Goal: Information Seeking & Learning: Check status

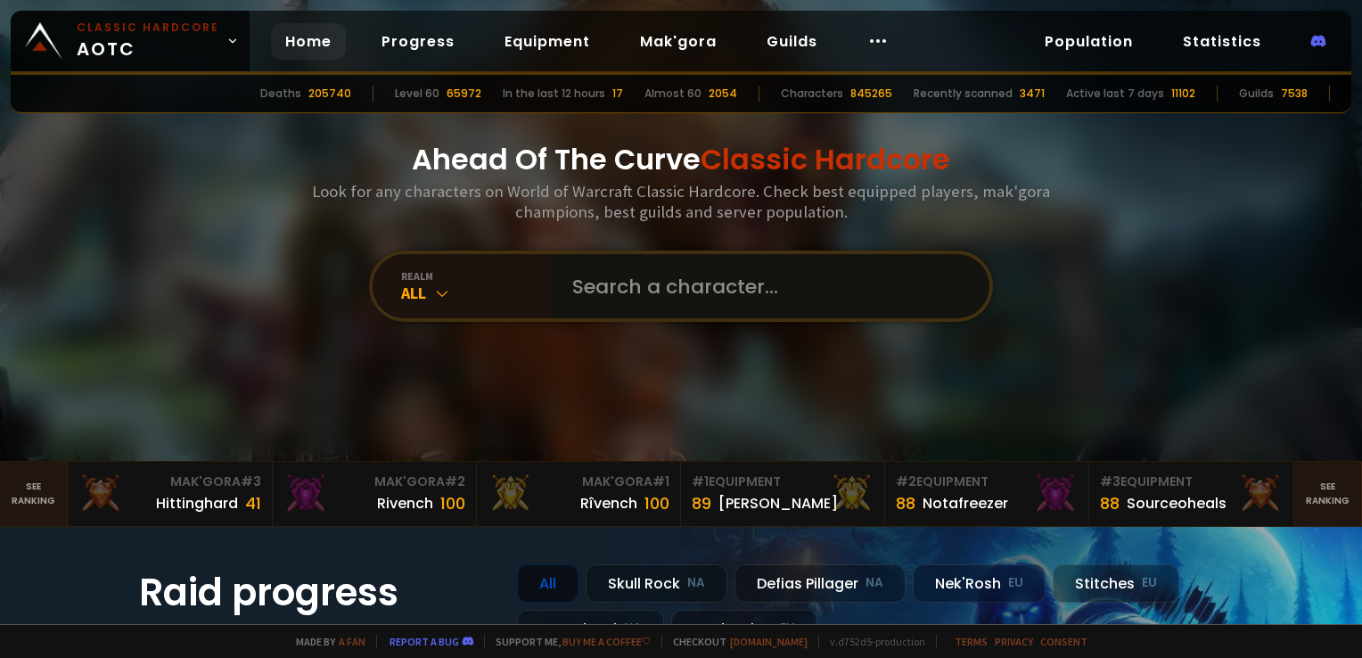
click at [606, 275] on input "text" at bounding box center [765, 286] width 406 height 64
type input "solenti"
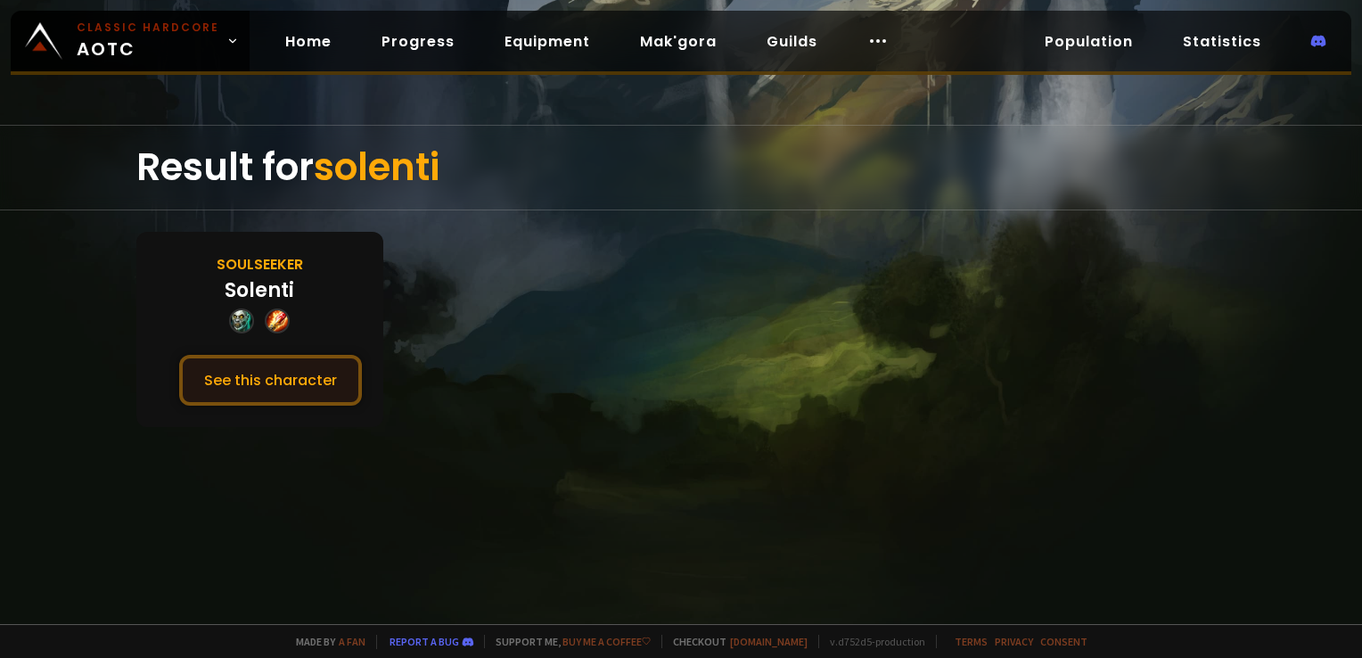
click at [289, 378] on button "See this character" at bounding box center [270, 380] width 183 height 51
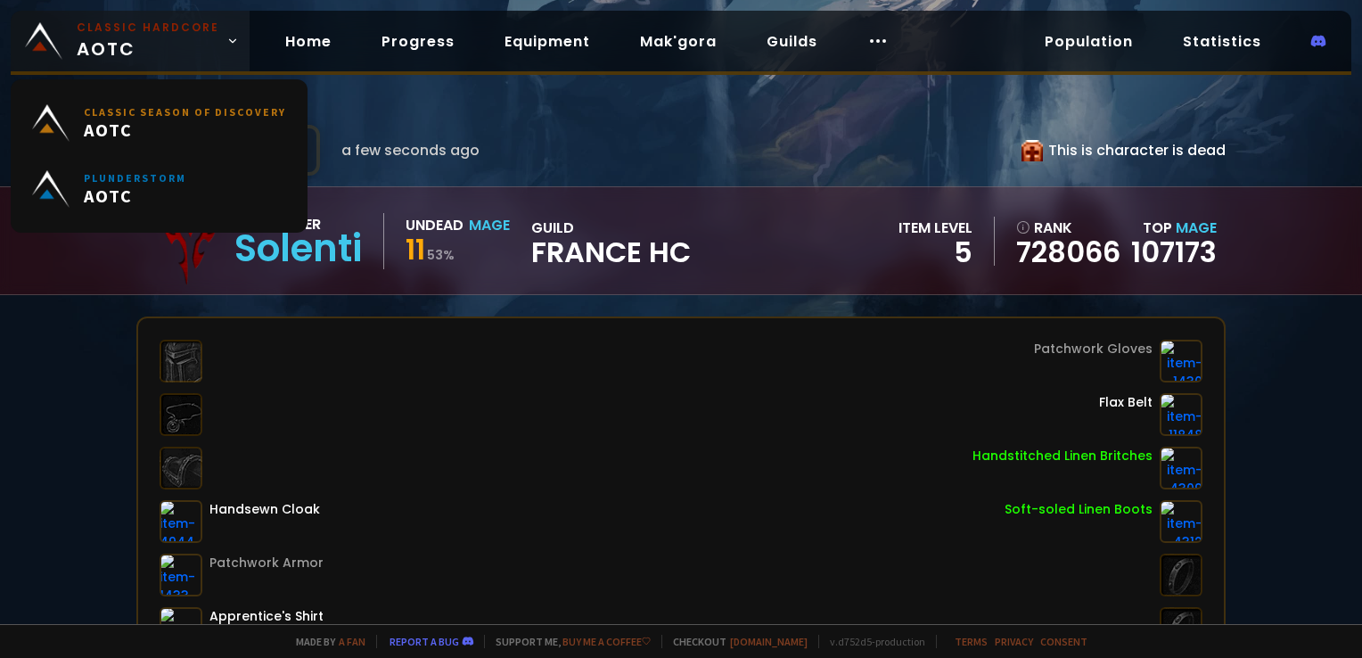
click at [103, 35] on small "Classic Hardcore" at bounding box center [148, 28] width 143 height 16
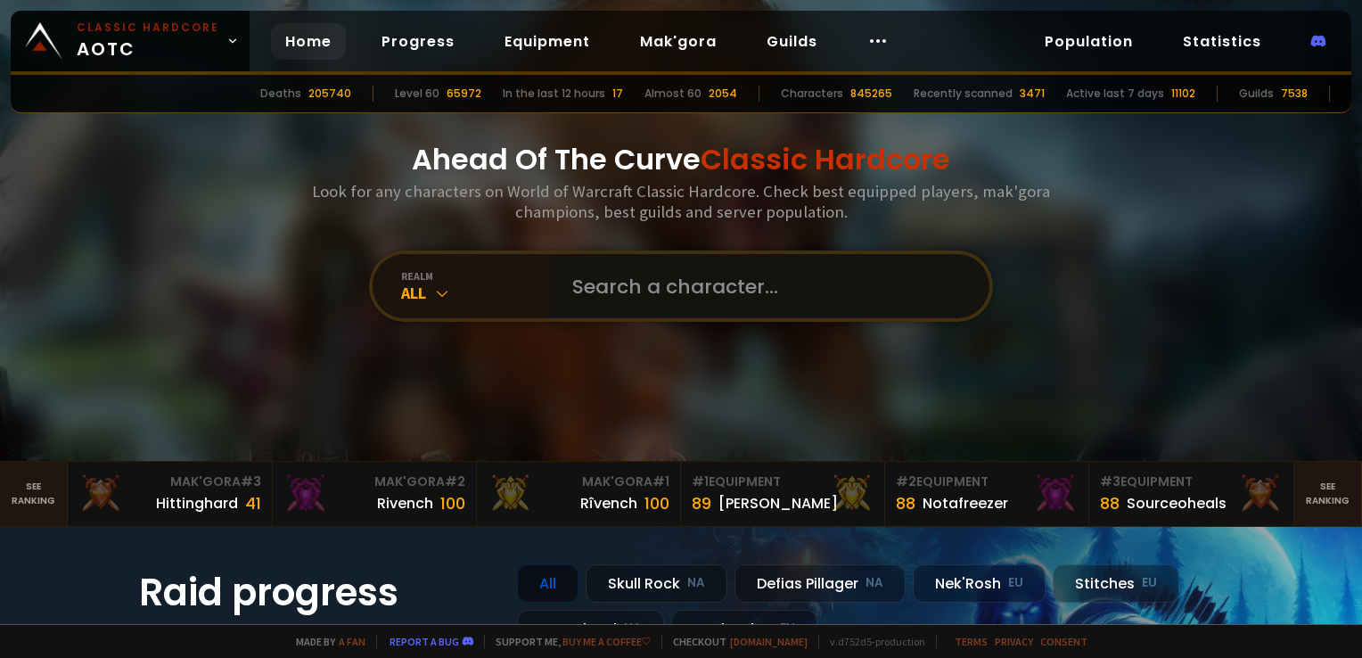
click at [638, 282] on input "text" at bounding box center [765, 286] width 406 height 64
type input "ivansera"
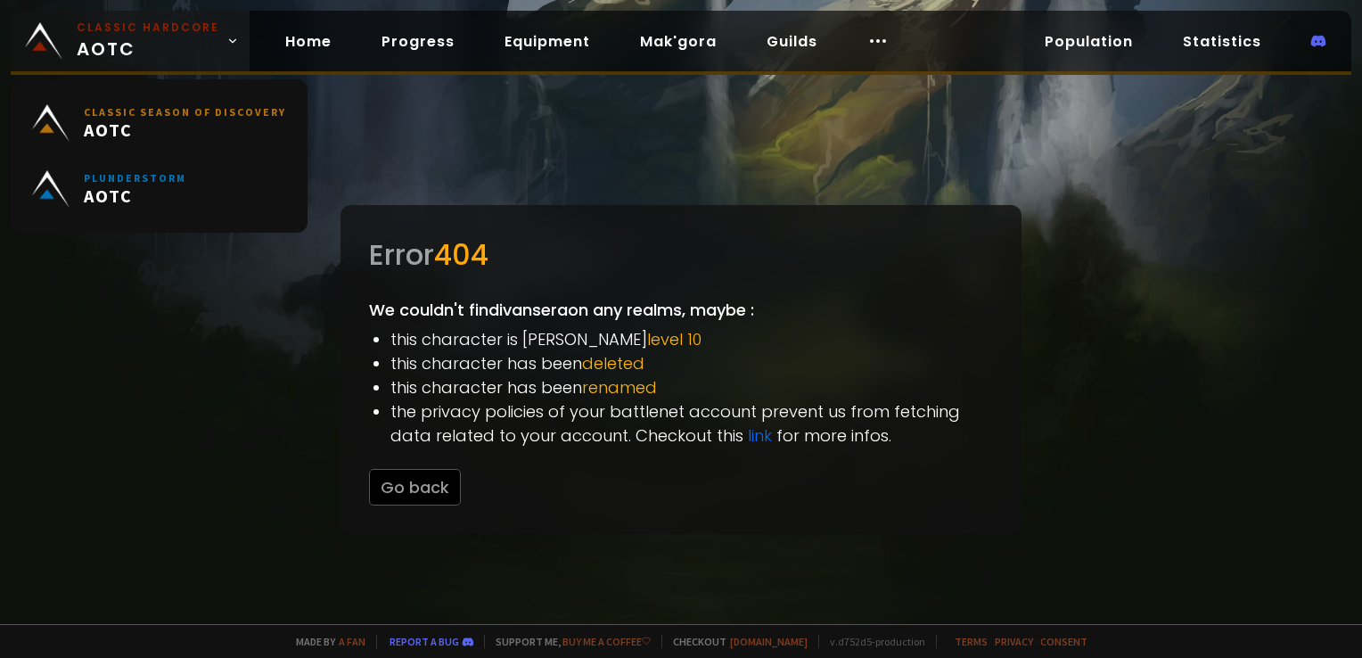
click at [181, 45] on span "Classic Hardcore AOTC" at bounding box center [148, 41] width 143 height 43
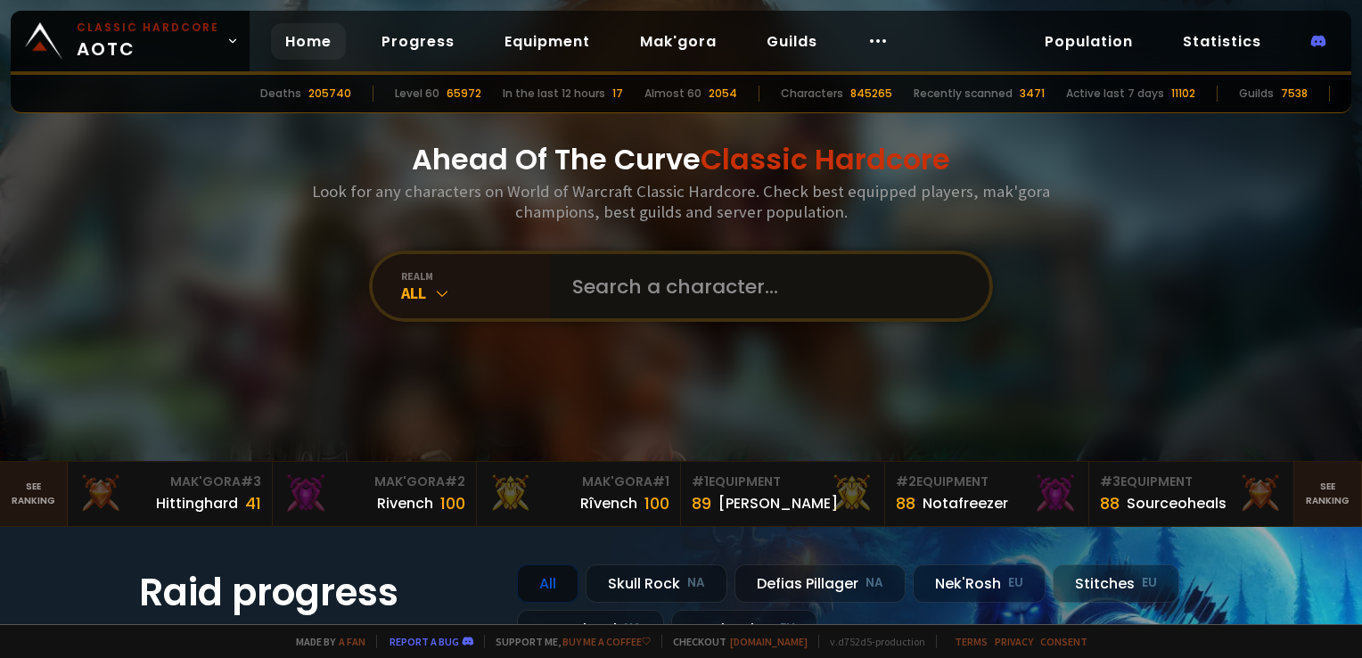
click at [626, 287] on input "text" at bounding box center [765, 286] width 406 height 64
type input "hunkker"
click at [634, 273] on input "text" at bounding box center [765, 286] width 406 height 64
type input "hukerr"
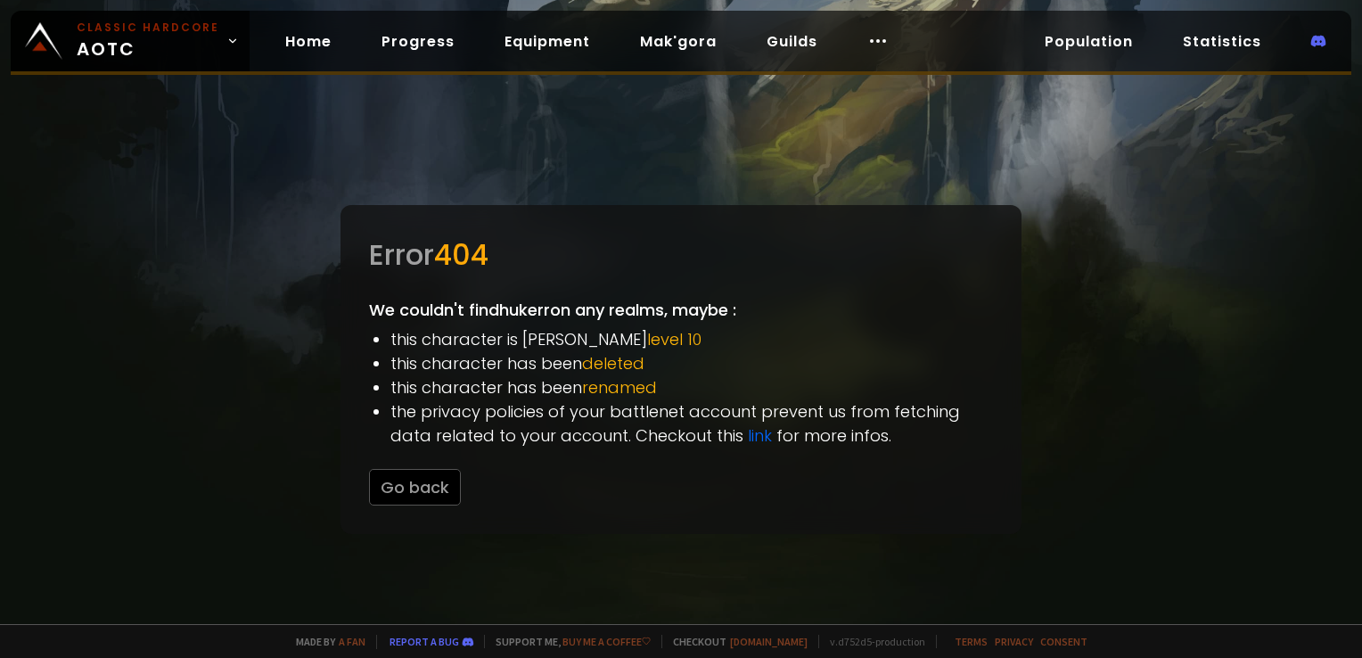
click at [100, 5] on div at bounding box center [681, 329] width 1362 height 658
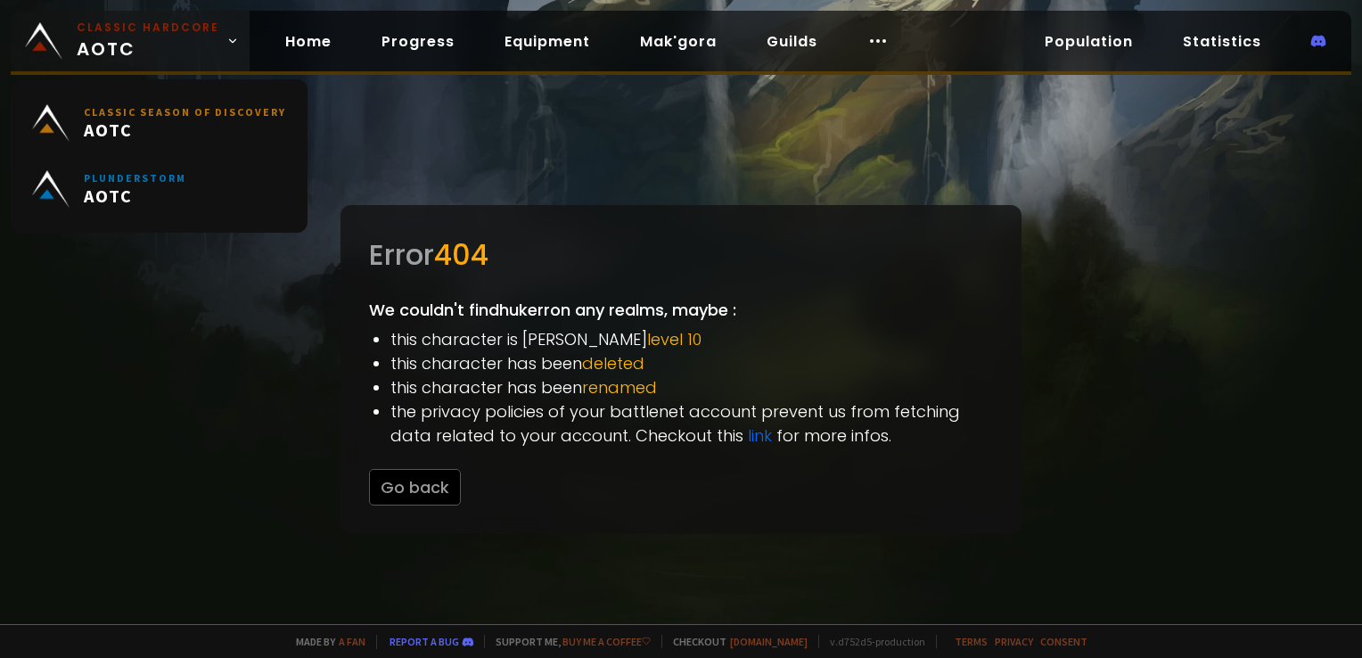
click at [123, 46] on span "Classic Hardcore AOTC" at bounding box center [148, 41] width 143 height 43
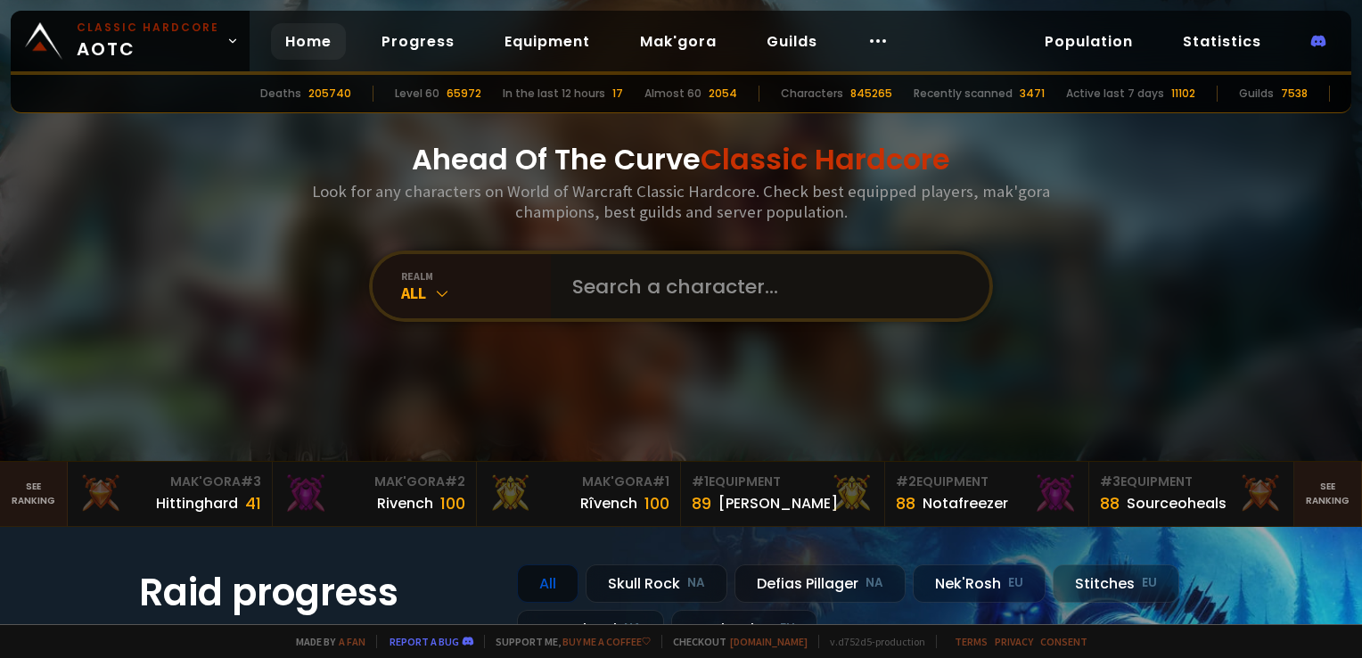
click at [563, 284] on input "text" at bounding box center [765, 286] width 406 height 64
type input "gorgonos"
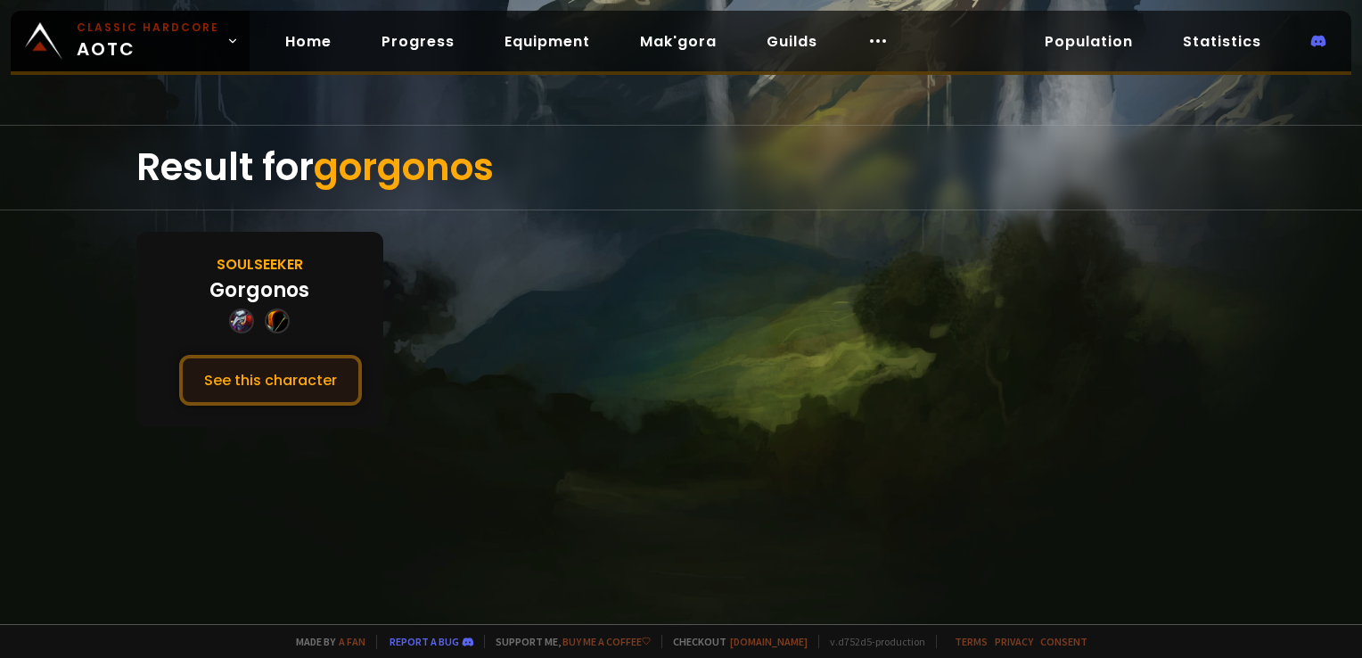
click at [300, 373] on button "See this character" at bounding box center [270, 380] width 183 height 51
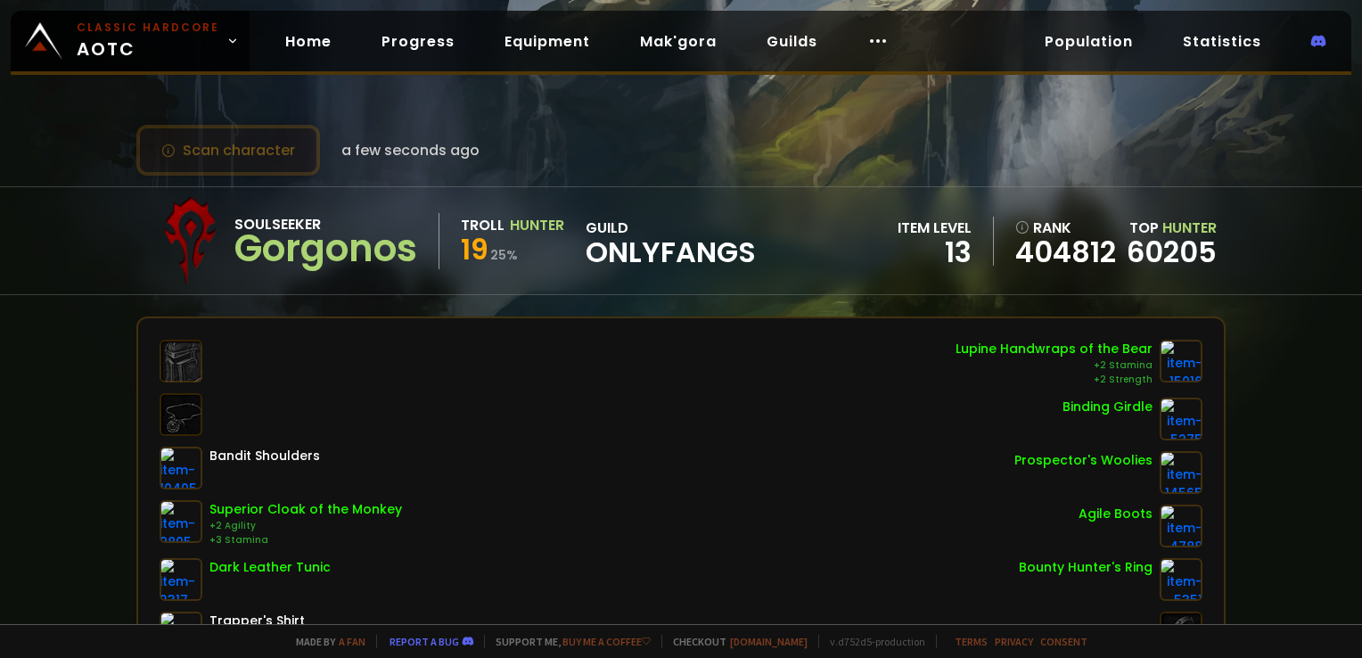
click at [246, 161] on button "Scan character" at bounding box center [228, 150] width 184 height 51
click at [253, 159] on button "Scan character" at bounding box center [228, 150] width 184 height 51
click at [621, 99] on div "Scan character 4 minutes ago Soulseeker Gorgonos Troll Hunter 19 25 % guild Onl…" at bounding box center [681, 312] width 1362 height 624
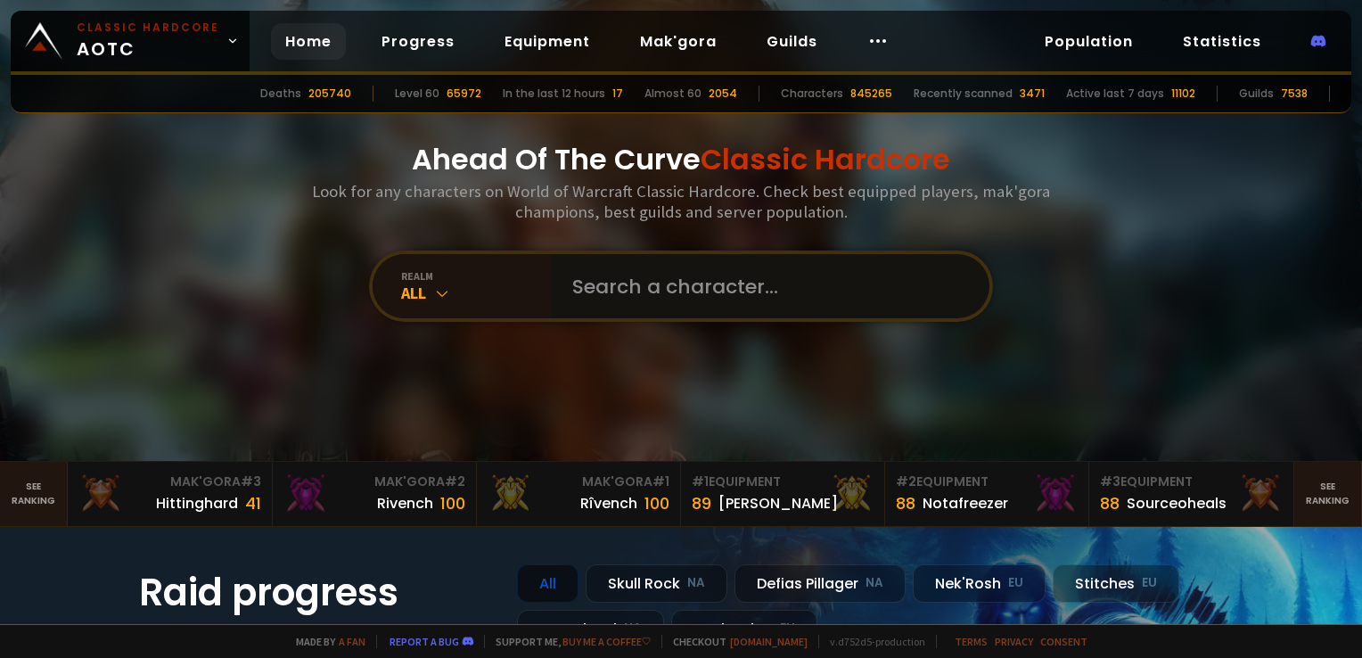
click at [649, 283] on input "text" at bounding box center [765, 286] width 406 height 64
type input "goshan"
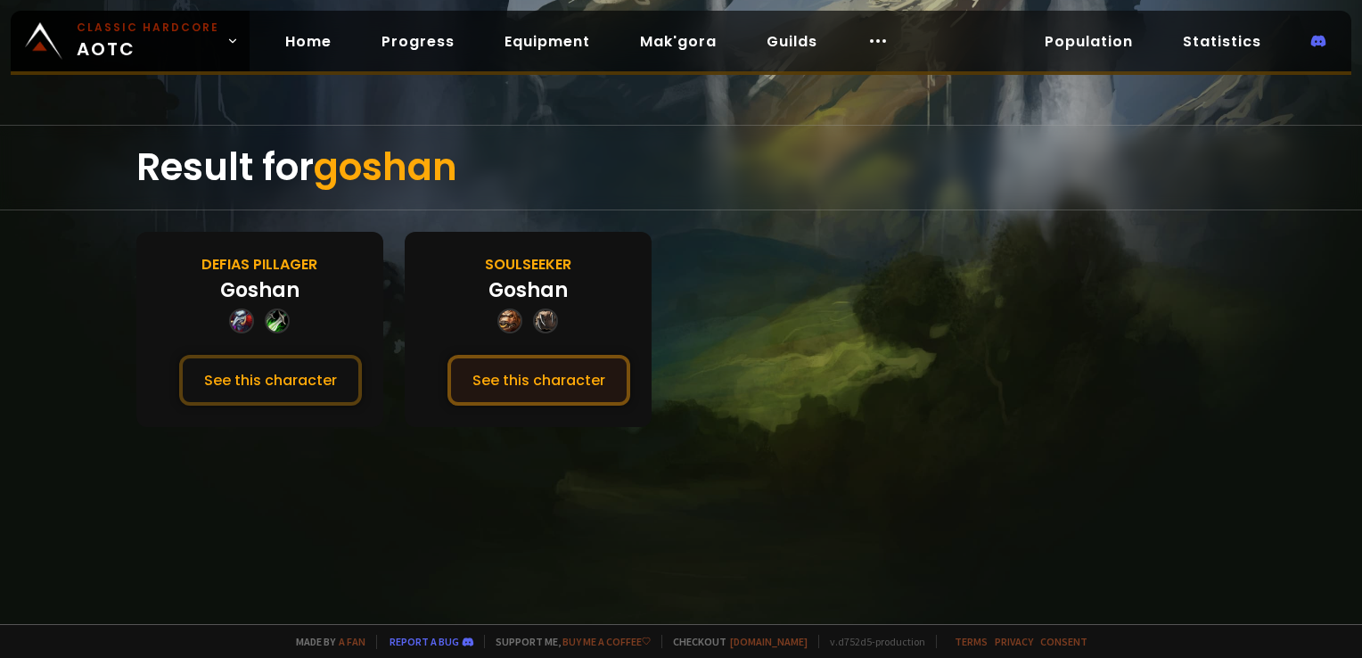
click at [541, 377] on button "See this character" at bounding box center [538, 380] width 183 height 51
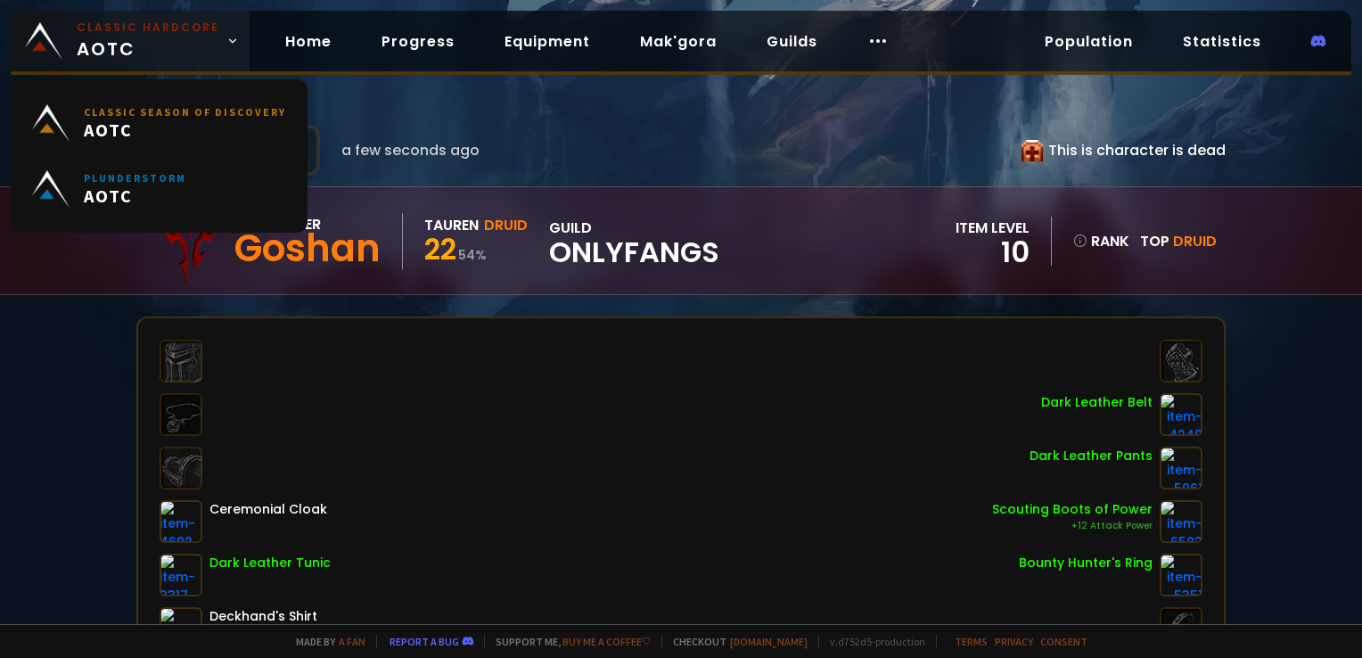
click at [143, 47] on span "Classic Hardcore AOTC" at bounding box center [148, 41] width 143 height 43
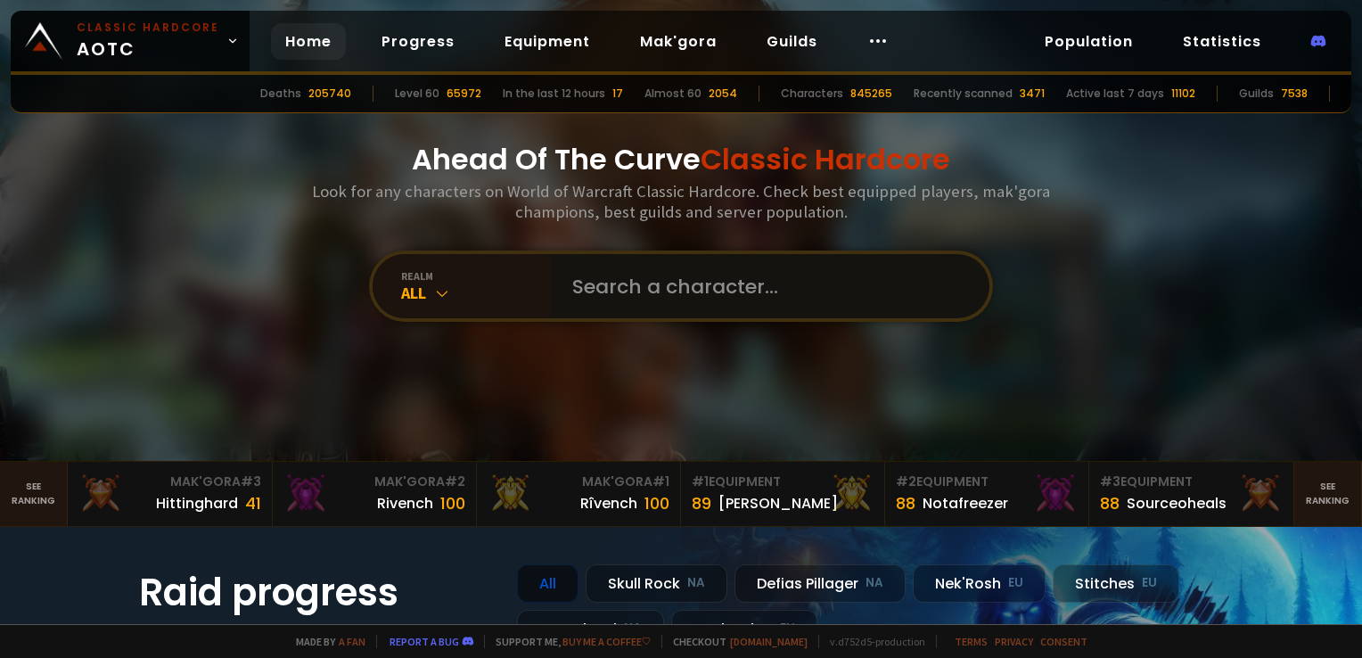
click at [633, 276] on input "text" at bounding box center [765, 286] width 406 height 64
type input "zsugabubus"
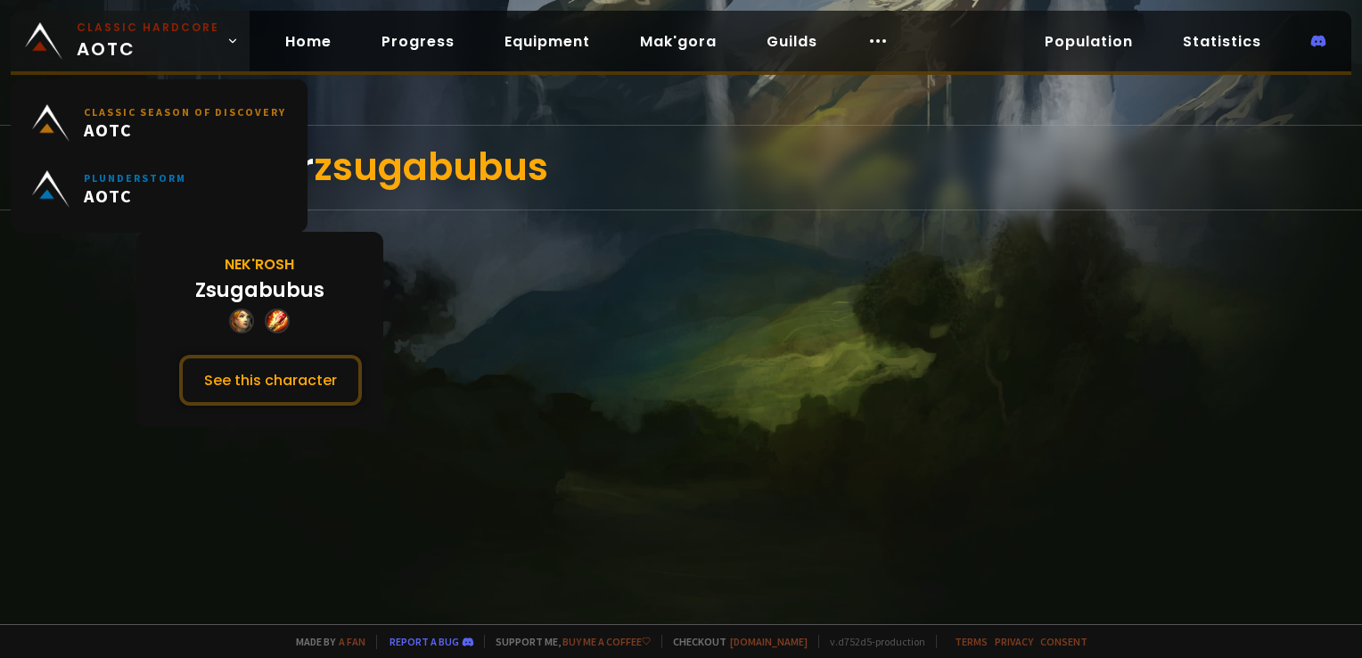
click at [145, 37] on span "Classic Hardcore AOTC" at bounding box center [148, 41] width 143 height 43
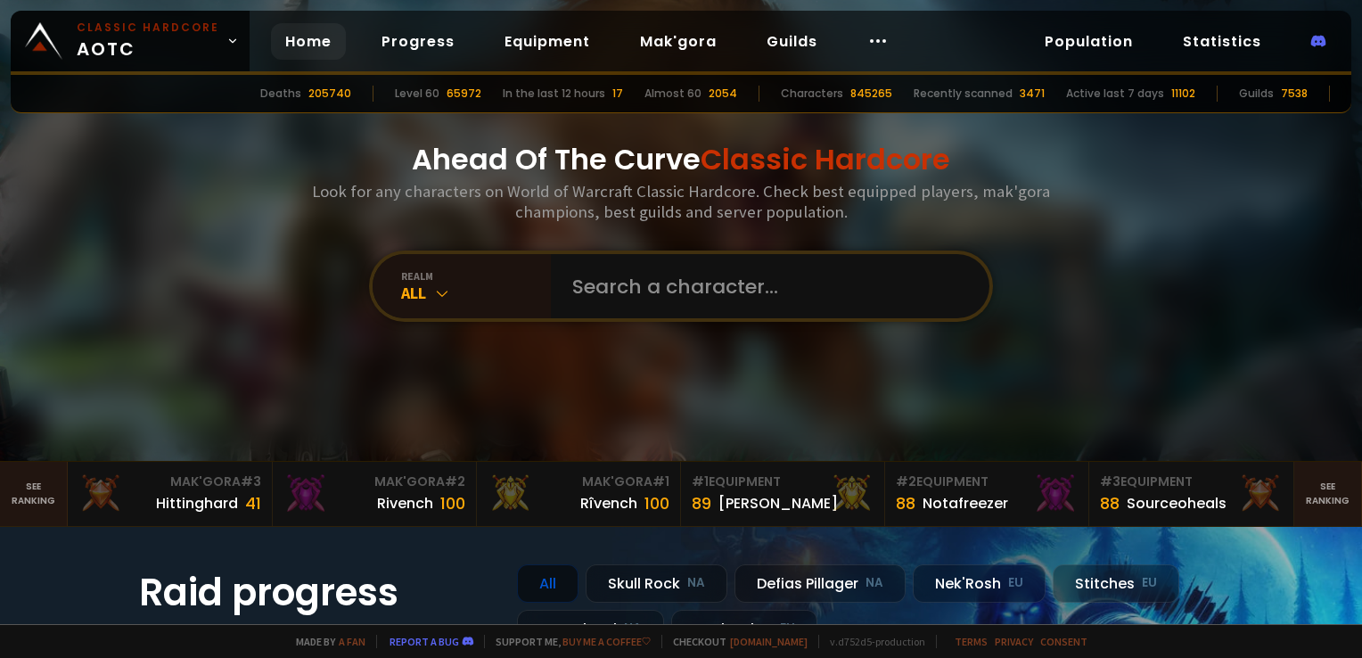
click at [620, 244] on div "Ahead Of The Curve Classic Hardcore Look for any characters on World of Warcraf…" at bounding box center [681, 230] width 1074 height 461
click at [635, 288] on input "text" at bounding box center [765, 286] width 406 height 64
type input "pinewood"
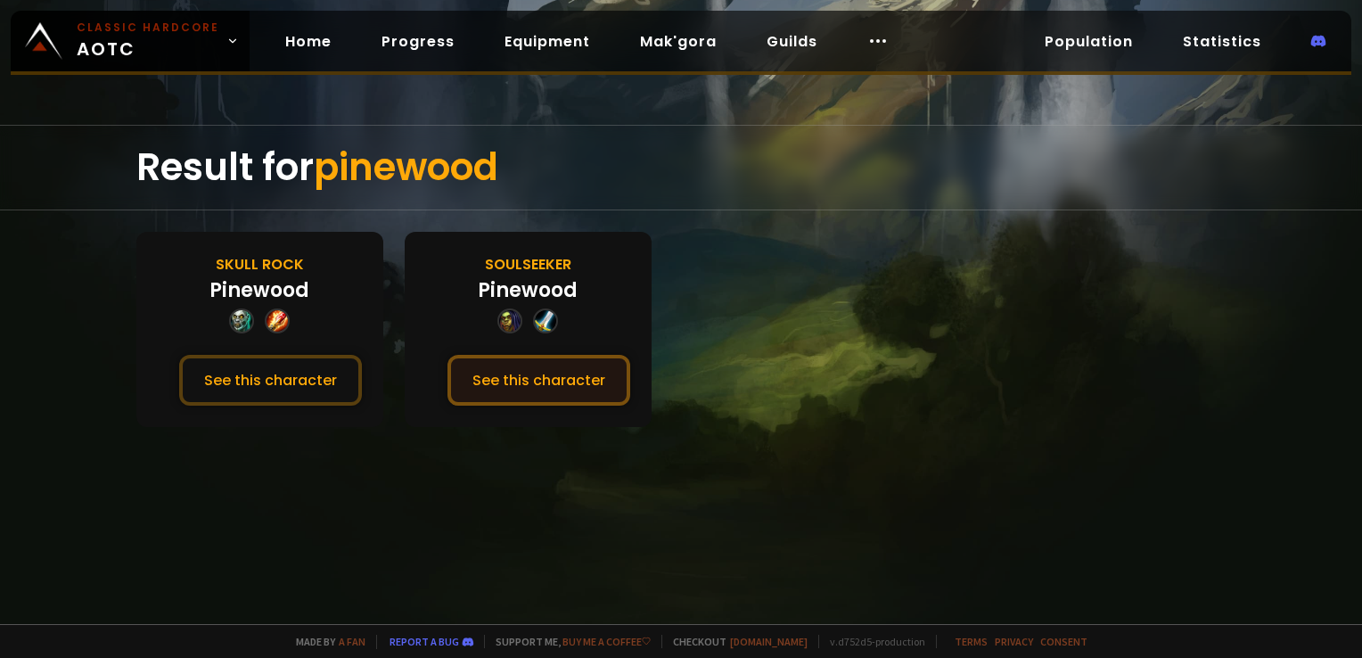
click at [539, 371] on button "See this character" at bounding box center [538, 380] width 183 height 51
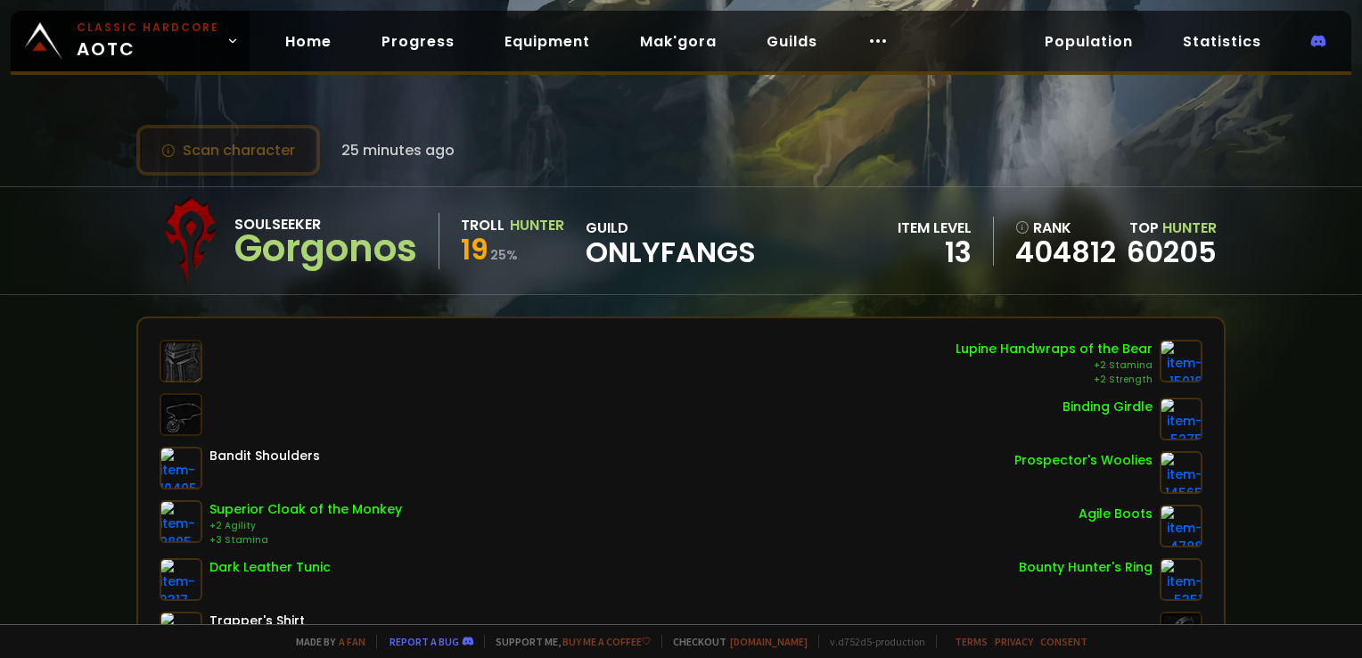
click at [253, 153] on button "Scan character" at bounding box center [228, 150] width 184 height 51
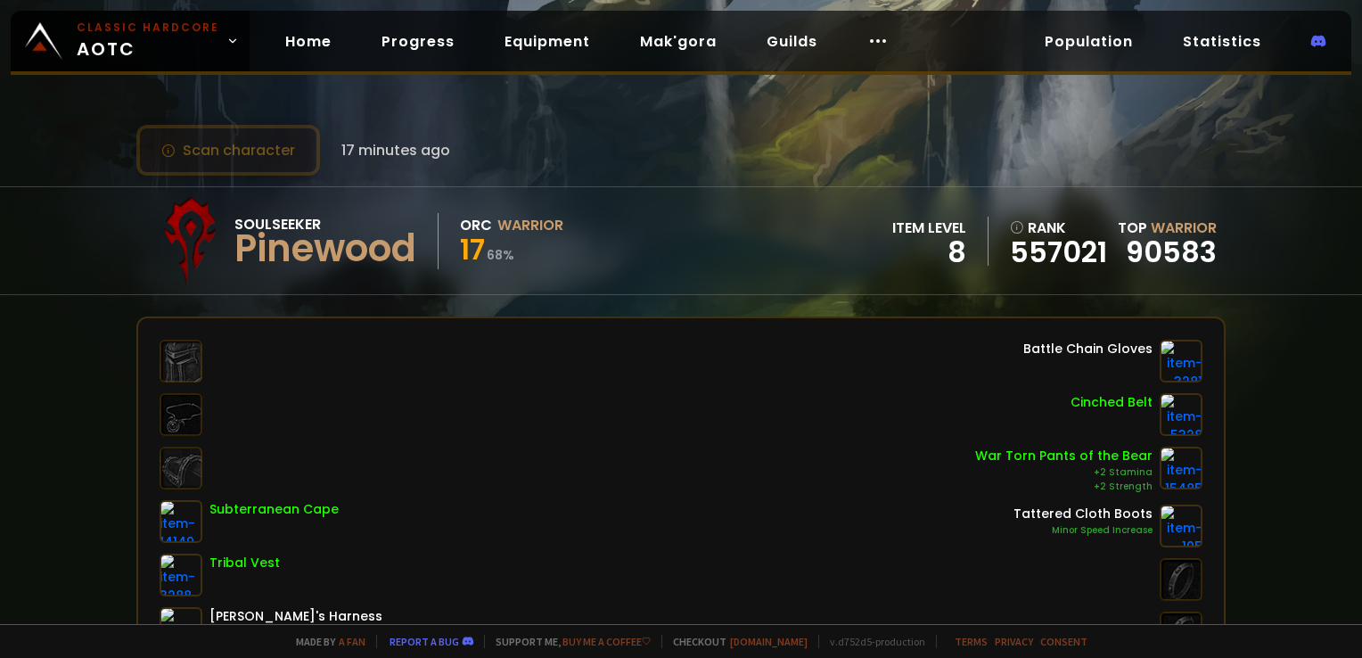
click at [228, 134] on button "Scan character" at bounding box center [228, 150] width 184 height 51
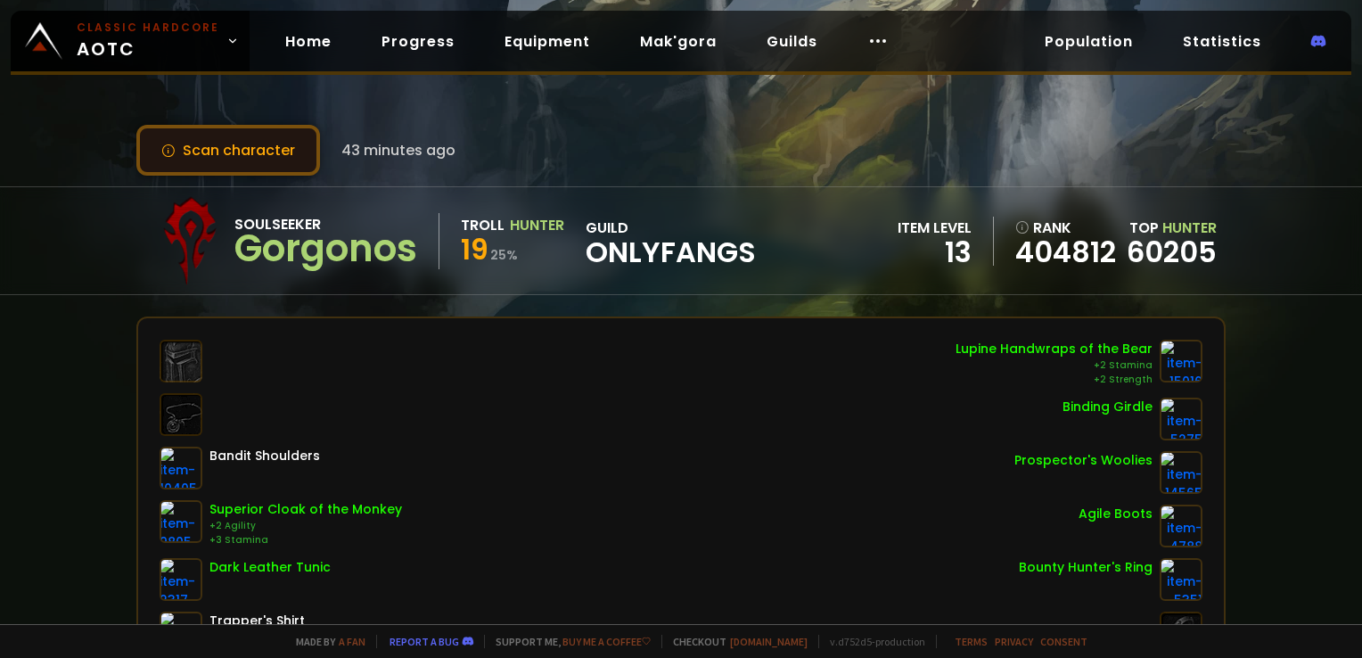
click at [263, 155] on button "Scan character" at bounding box center [228, 150] width 184 height 51
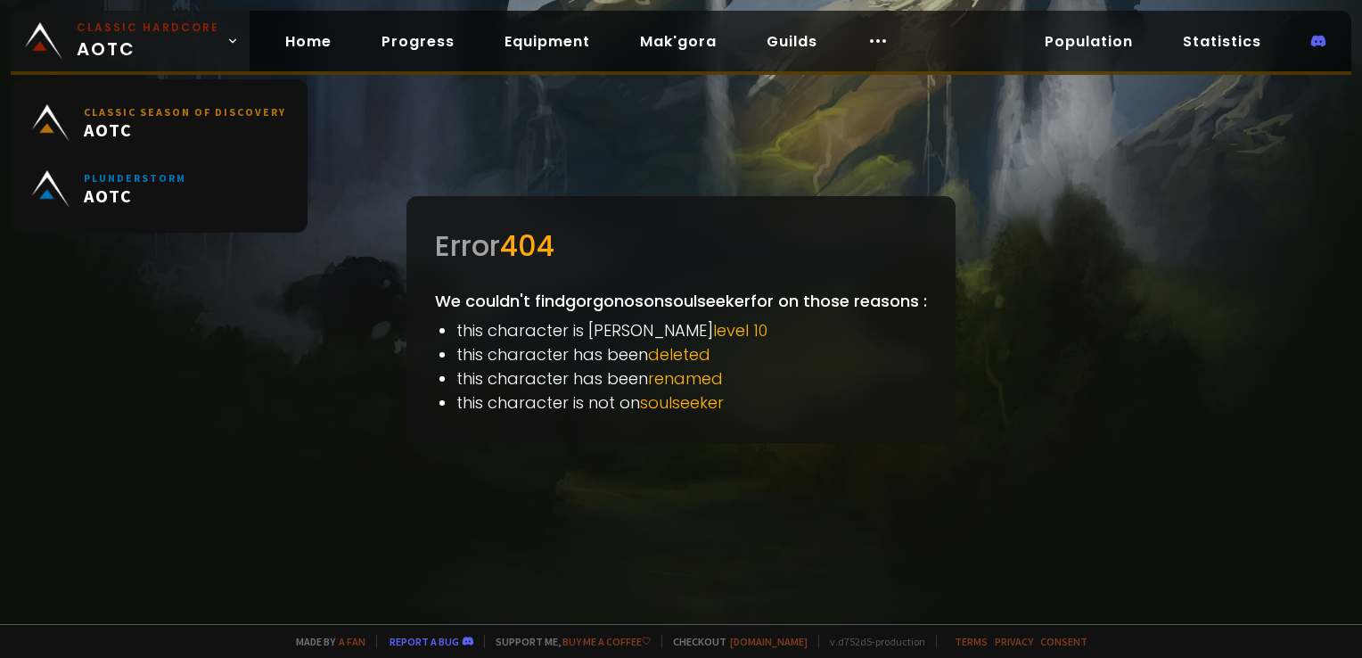
click at [116, 40] on span "Classic Hardcore AOTC" at bounding box center [148, 41] width 143 height 43
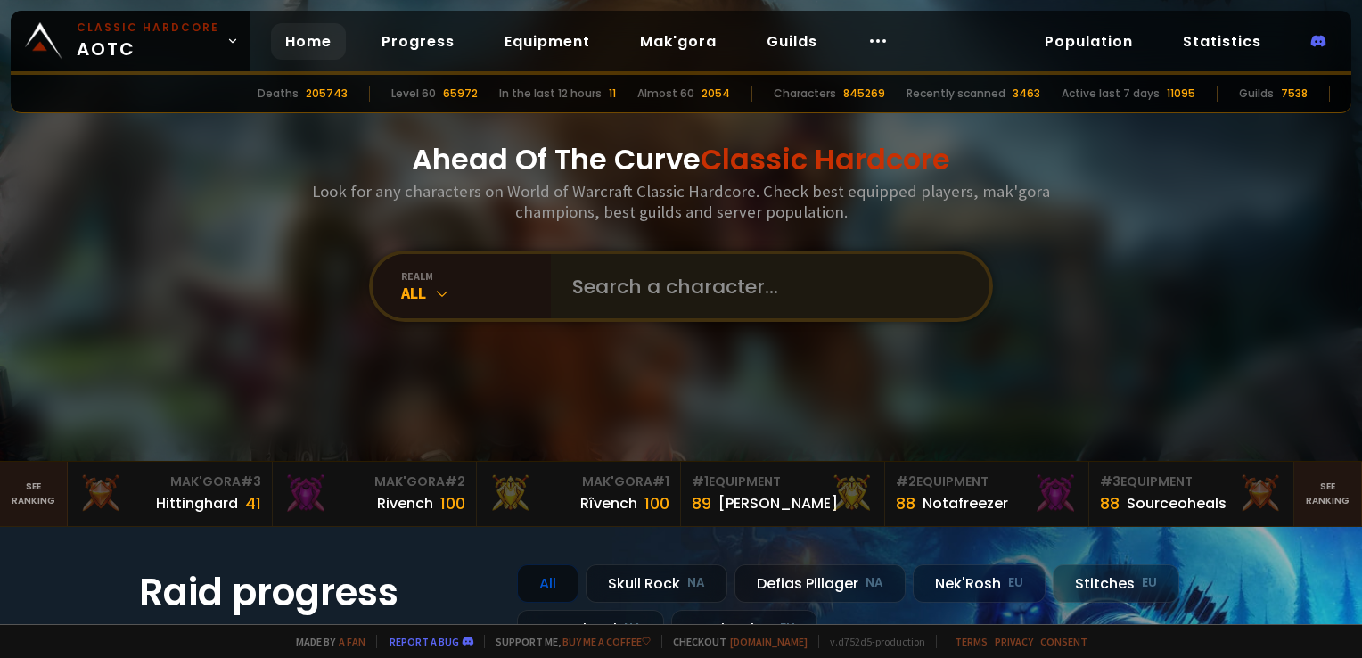
click at [551, 294] on div at bounding box center [770, 286] width 439 height 64
click at [620, 294] on input "text" at bounding box center [765, 286] width 406 height 64
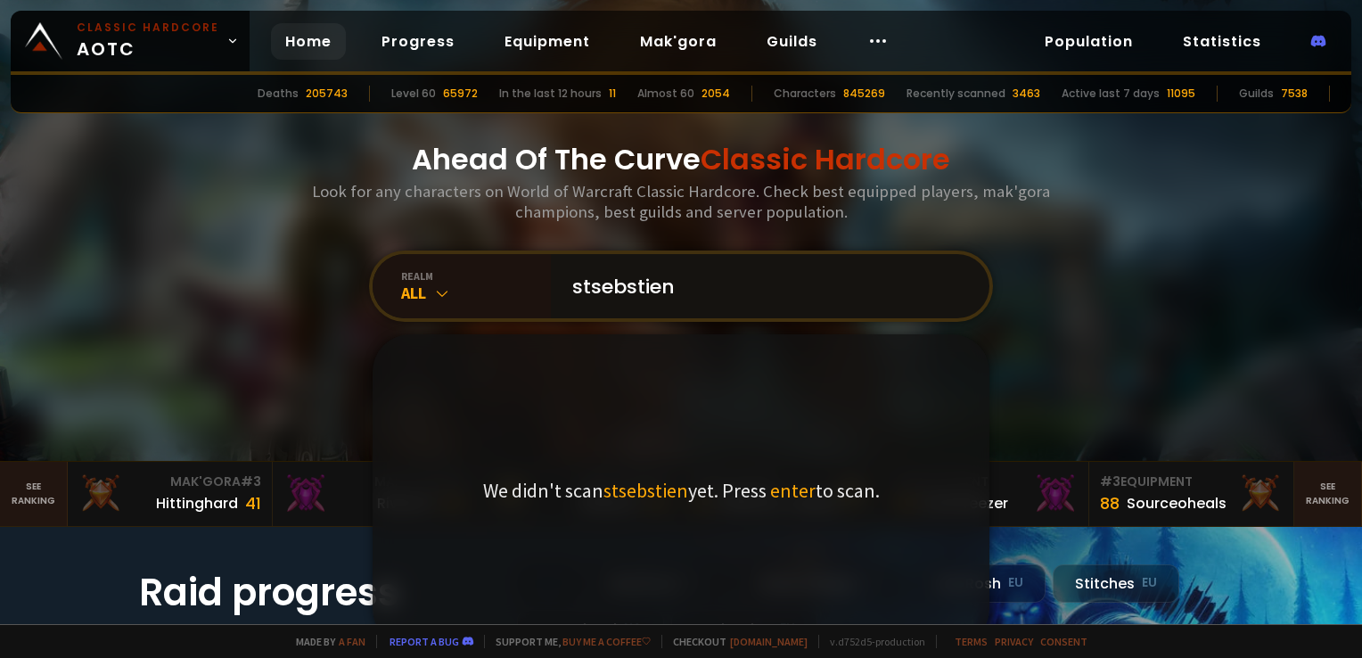
click at [620, 294] on input "stsebstien" at bounding box center [765, 286] width 406 height 64
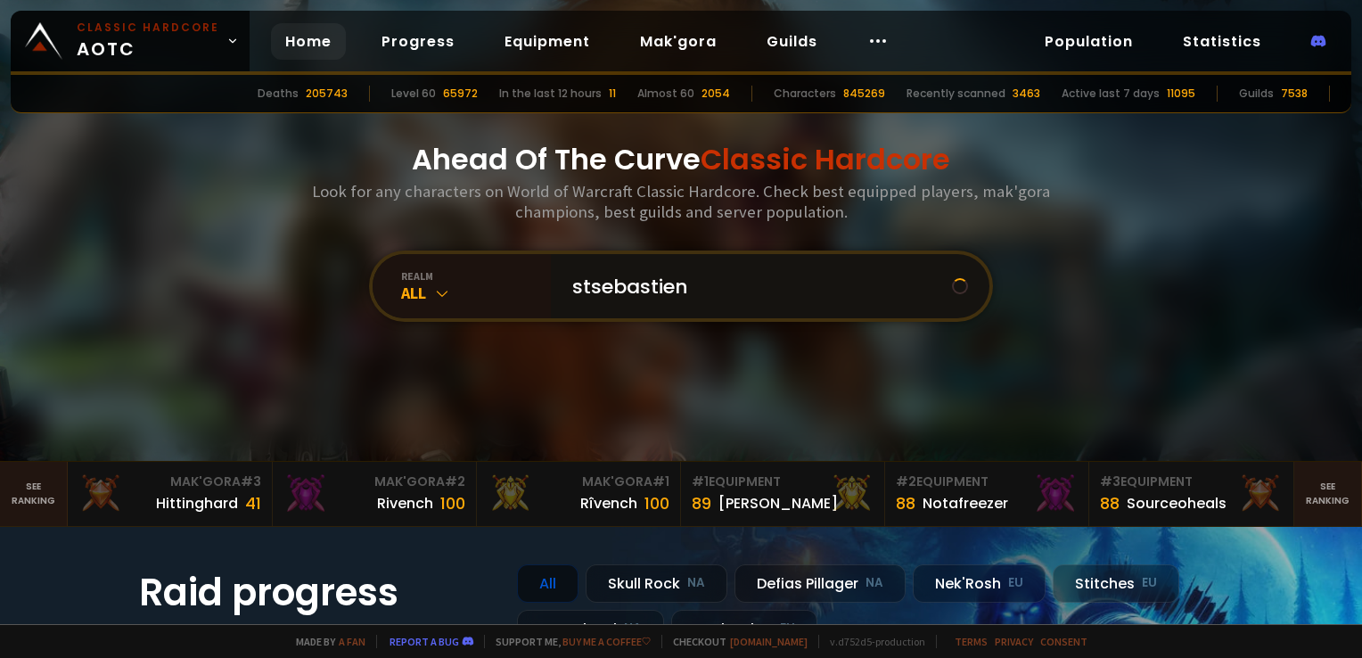
click at [598, 286] on input "stsebastien" at bounding box center [757, 286] width 390 height 64
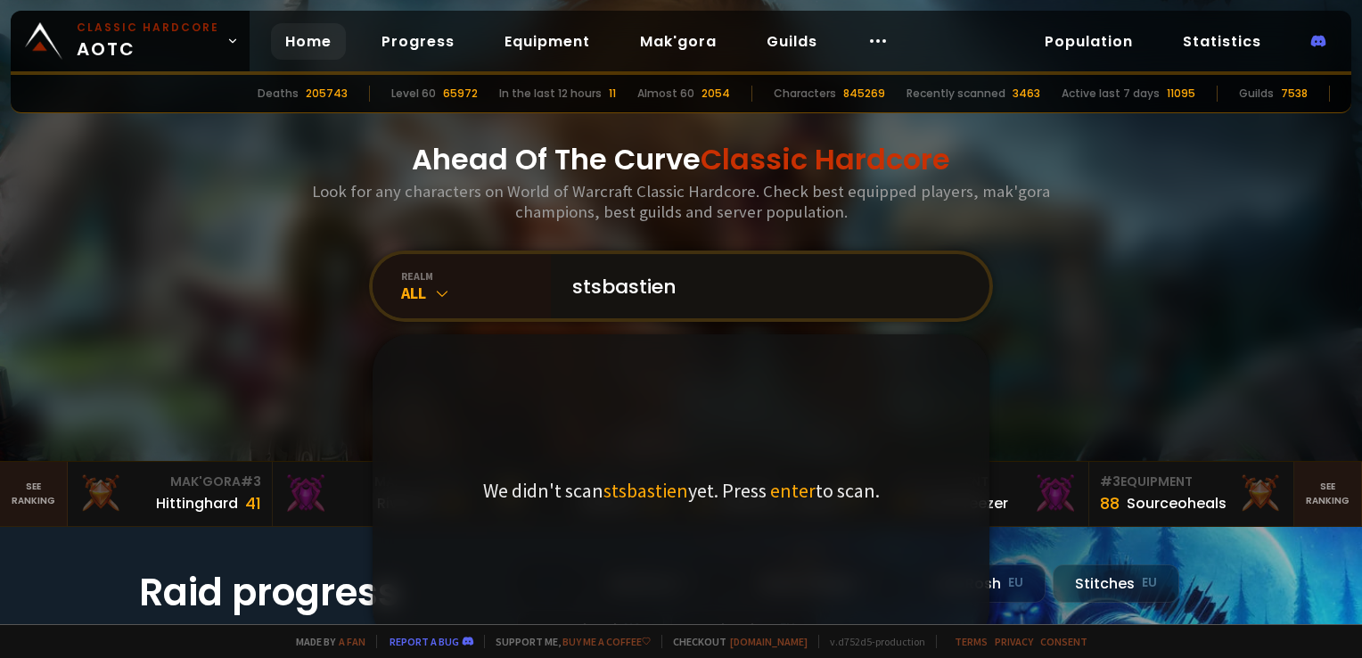
type input "stsébastien"
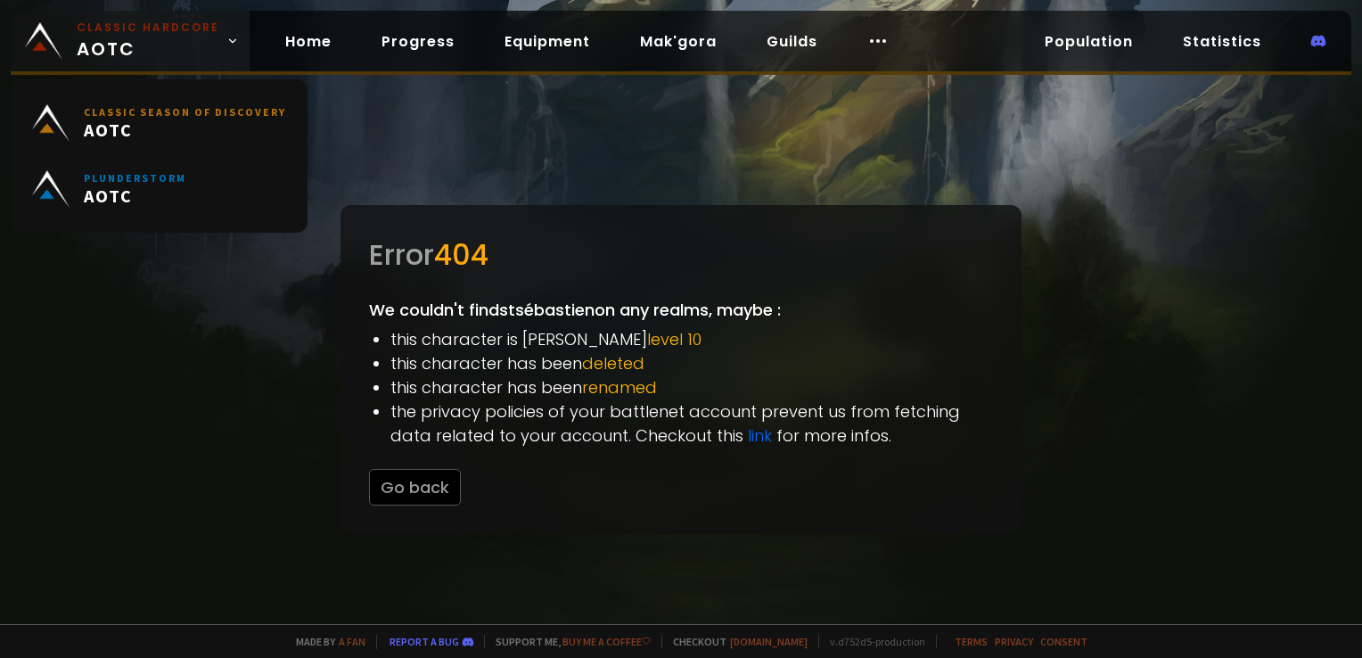
click at [192, 43] on span "Classic Hardcore AOTC" at bounding box center [148, 41] width 143 height 43
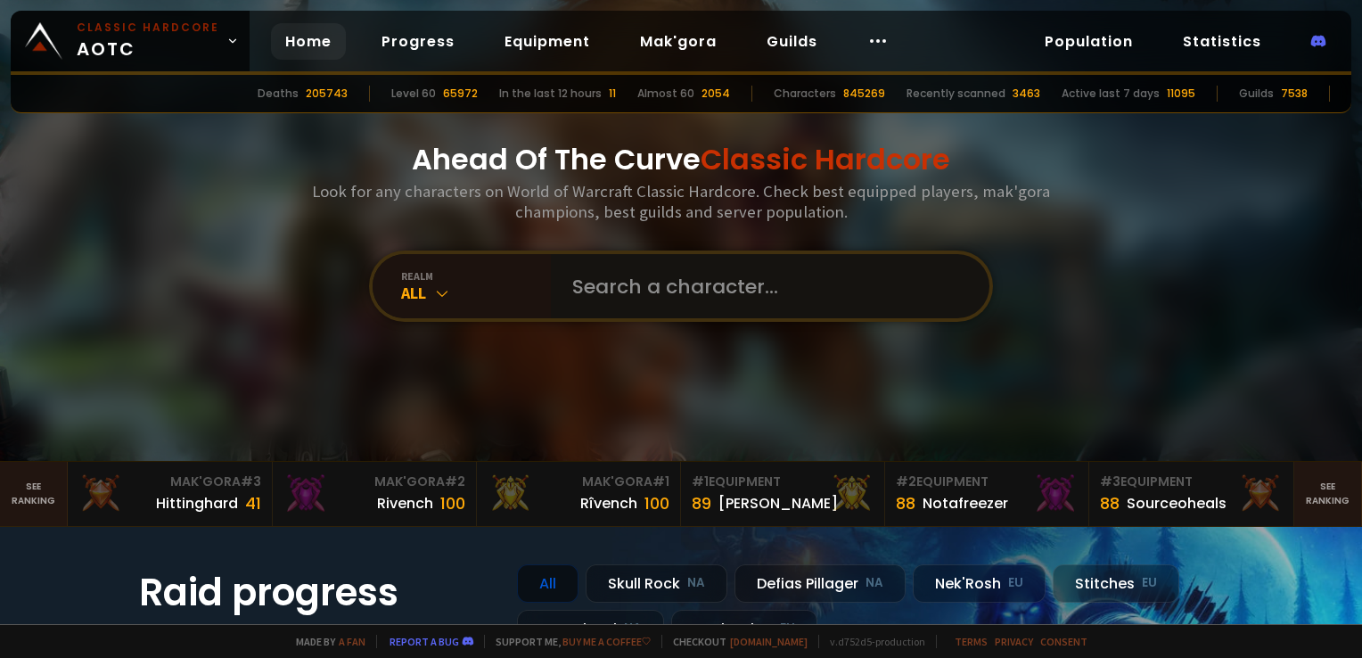
click at [648, 276] on input "text" at bounding box center [765, 286] width 406 height 64
type input "zanaya"
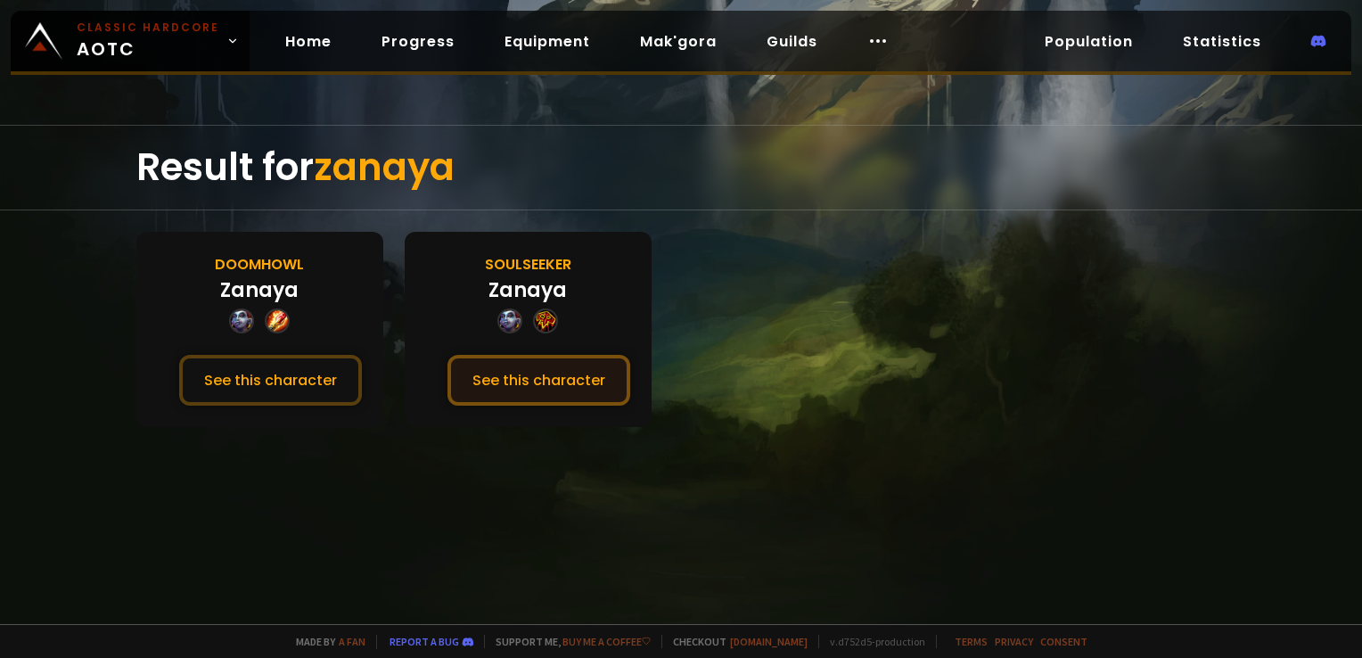
click at [560, 374] on button "See this character" at bounding box center [538, 380] width 183 height 51
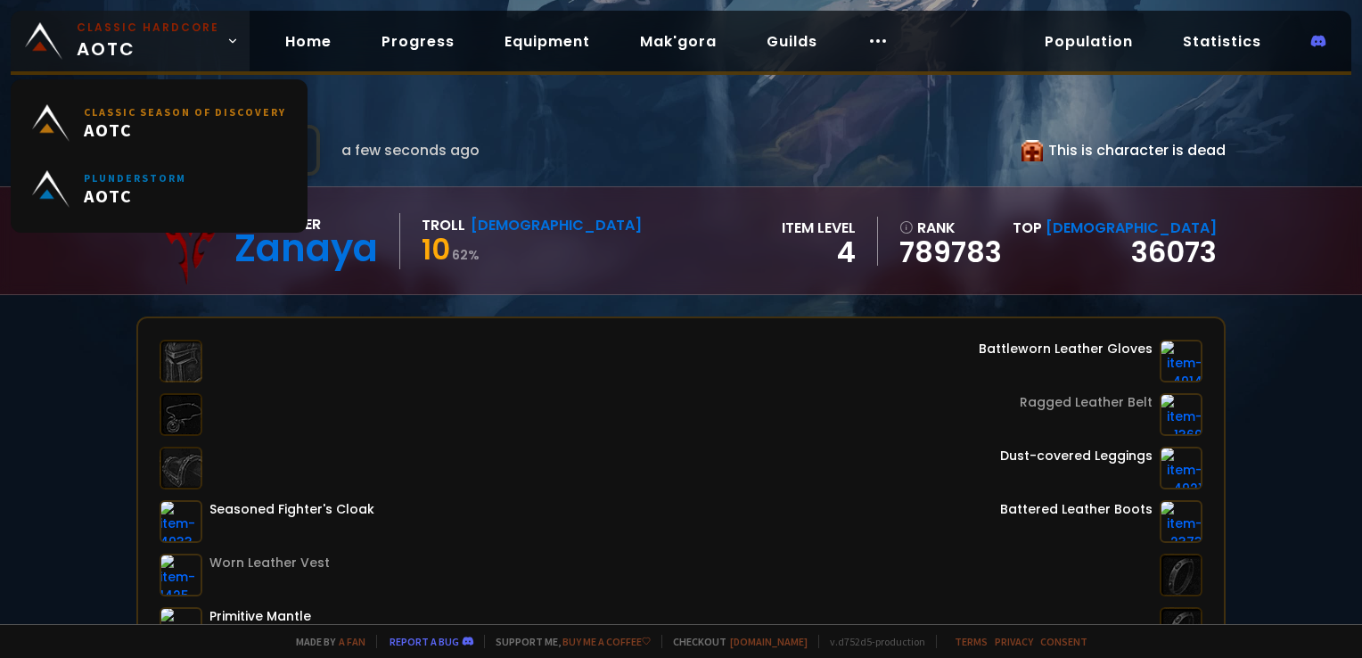
click at [185, 37] on span "Classic Hardcore AOTC" at bounding box center [148, 41] width 143 height 43
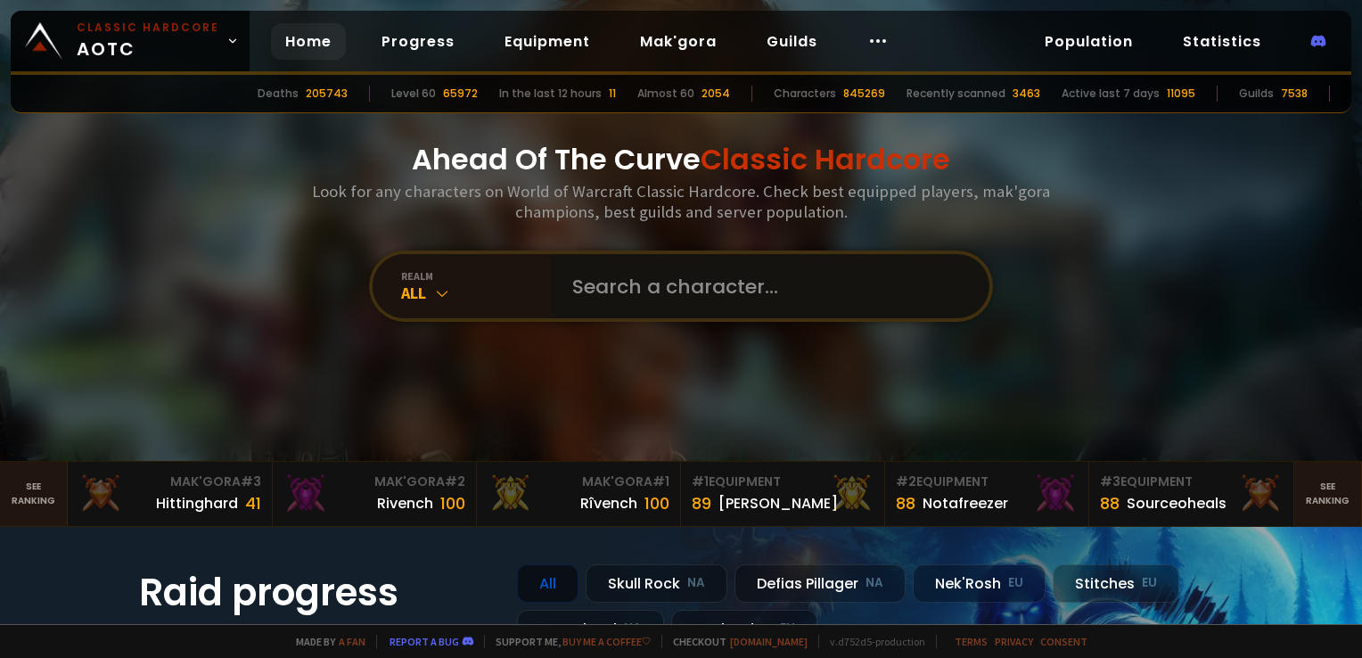
click at [715, 268] on input "text" at bounding box center [765, 286] width 406 height 64
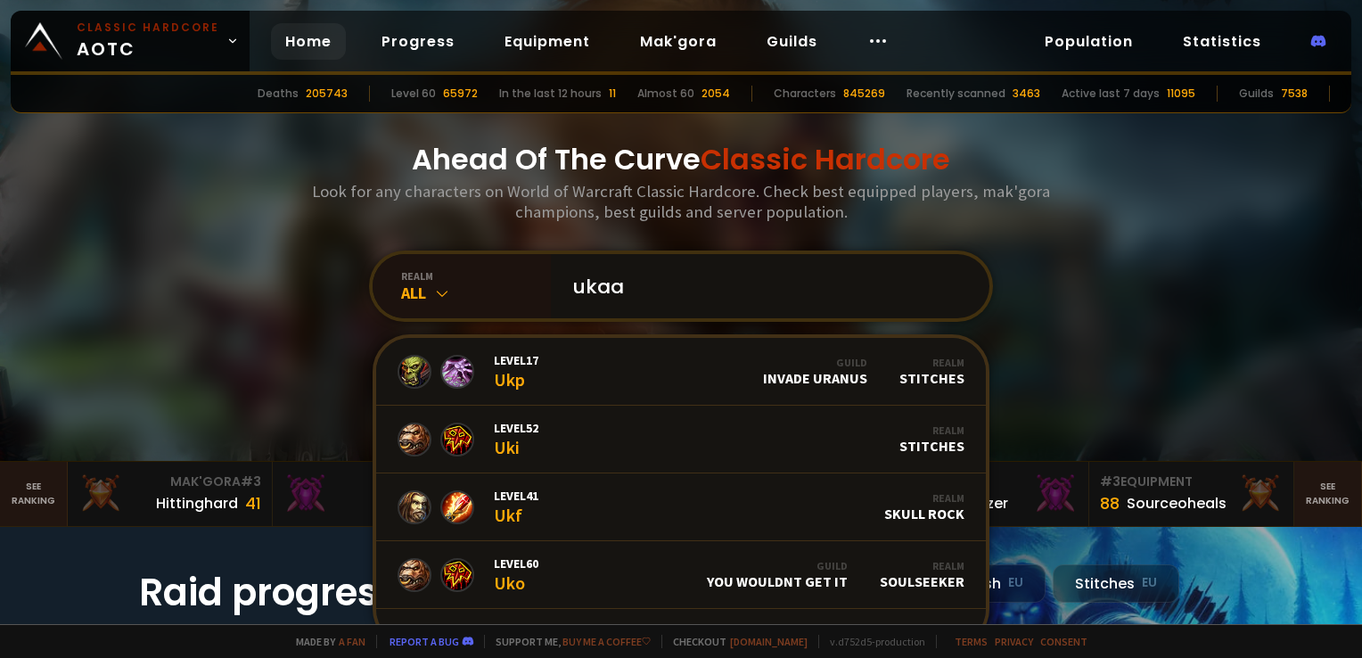
type input "ukaat"
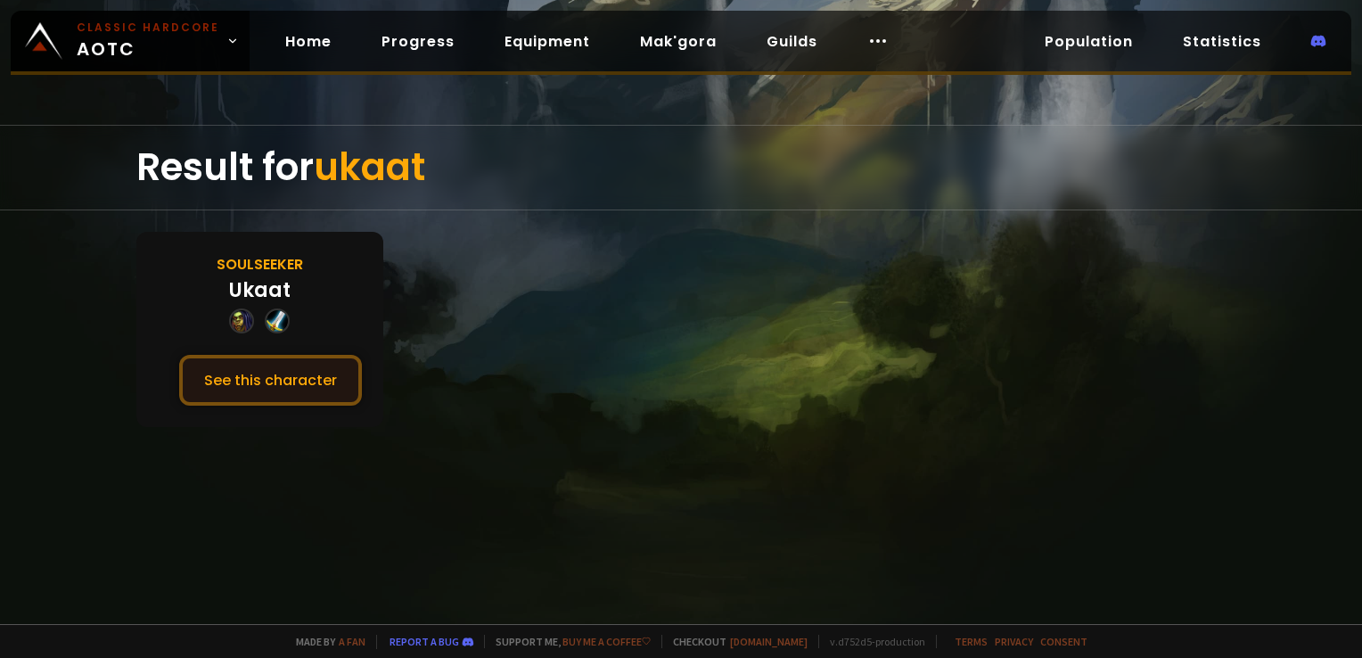
click at [347, 382] on button "See this character" at bounding box center [270, 380] width 183 height 51
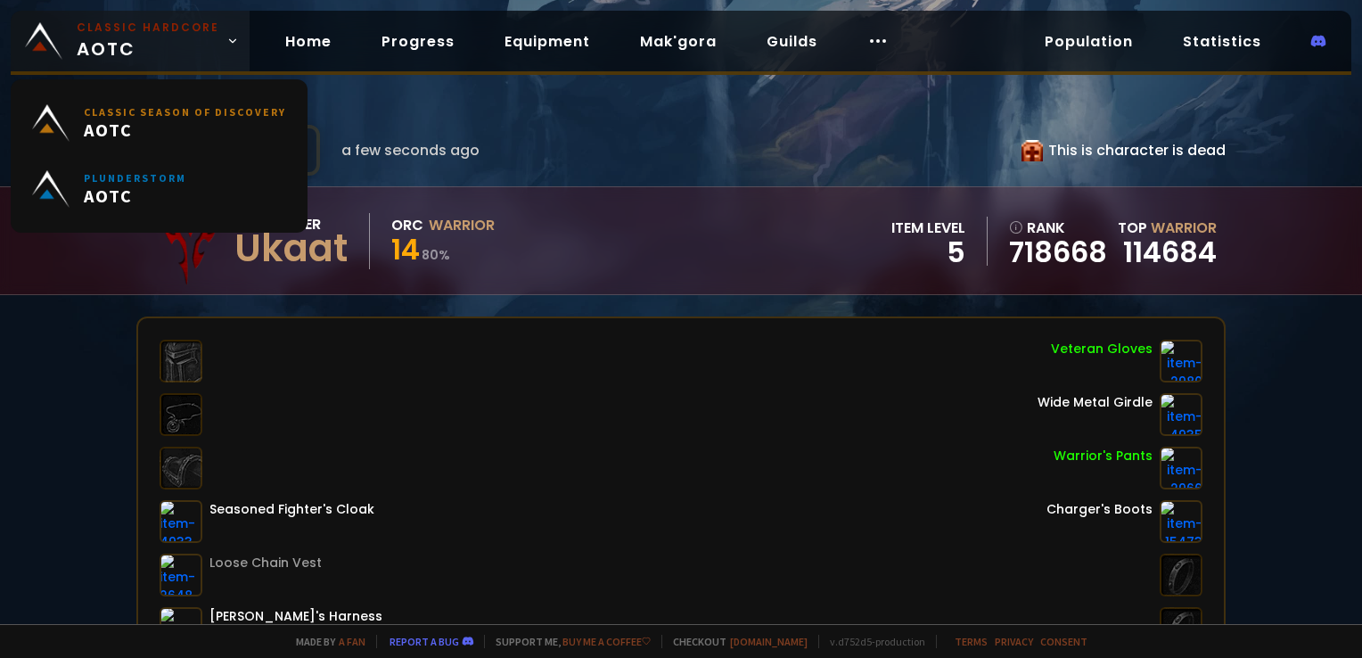
click at [173, 39] on span "Classic Hardcore AOTC" at bounding box center [148, 41] width 143 height 43
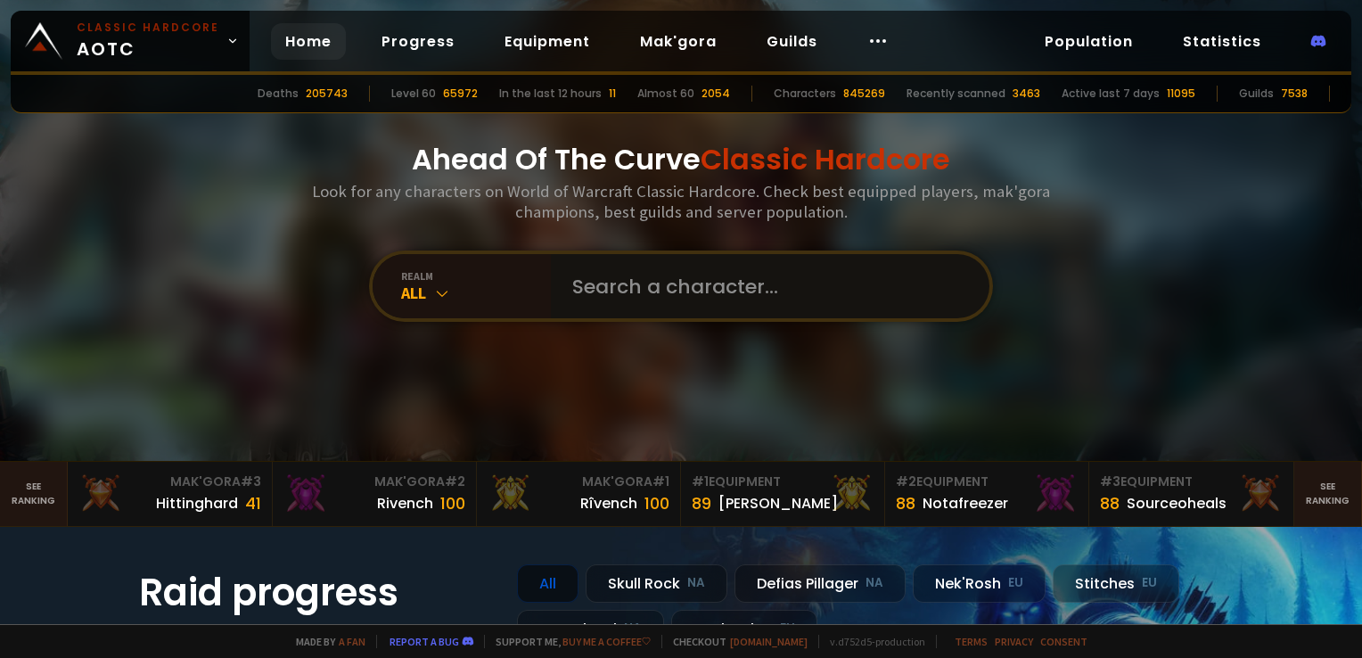
drag, startPoint x: 669, startPoint y: 269, endPoint x: 671, endPoint y: 278, distance: 9.3
click at [669, 271] on input "text" at bounding box center [765, 286] width 406 height 64
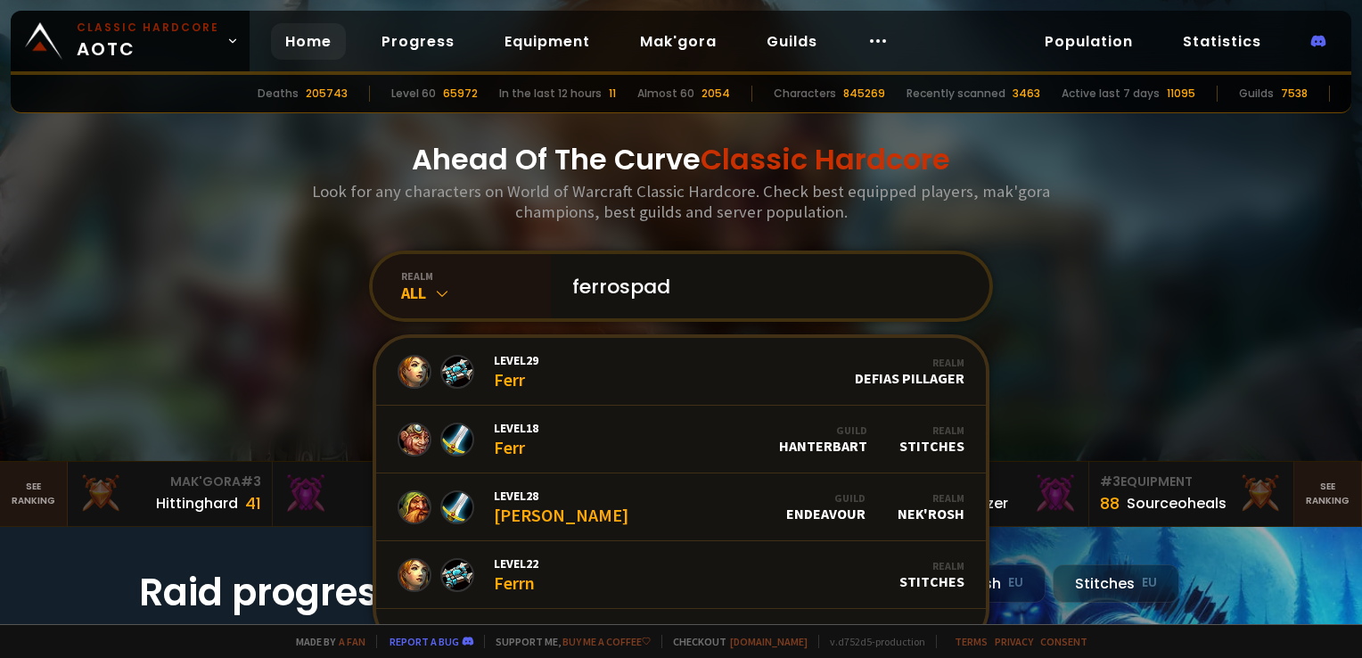
type input "ferrospada"
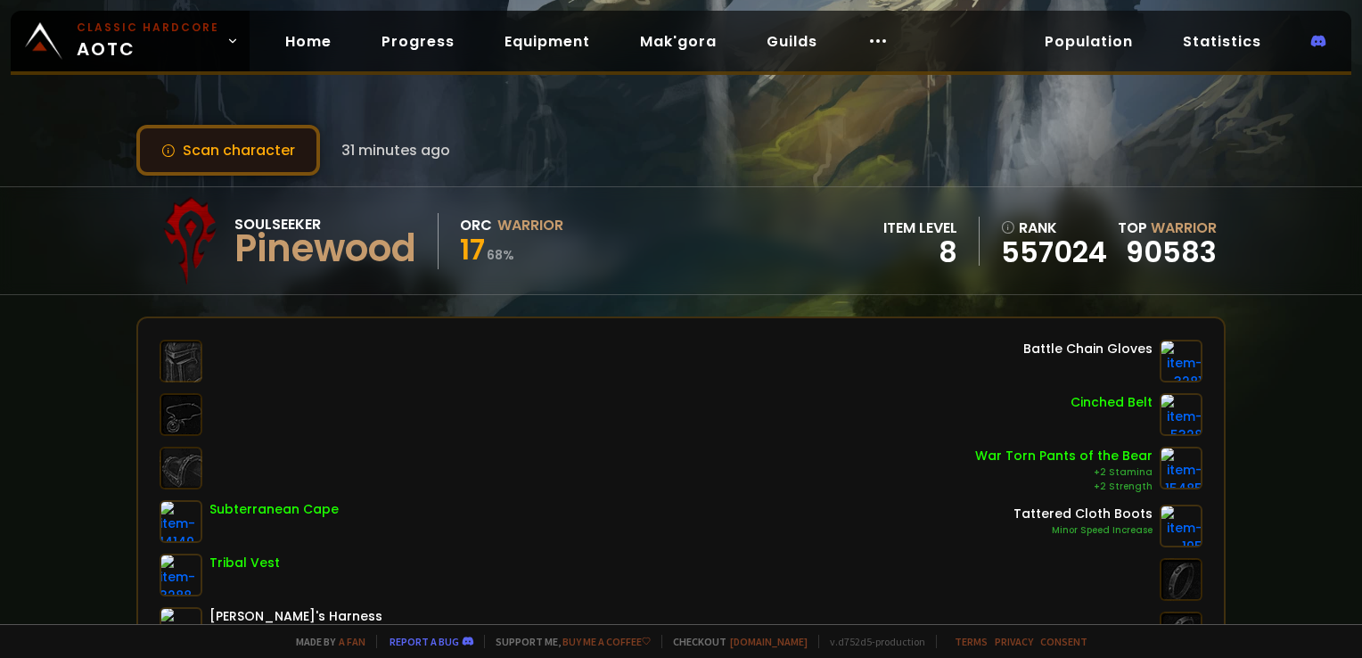
click at [221, 148] on button "Scan character" at bounding box center [228, 150] width 184 height 51
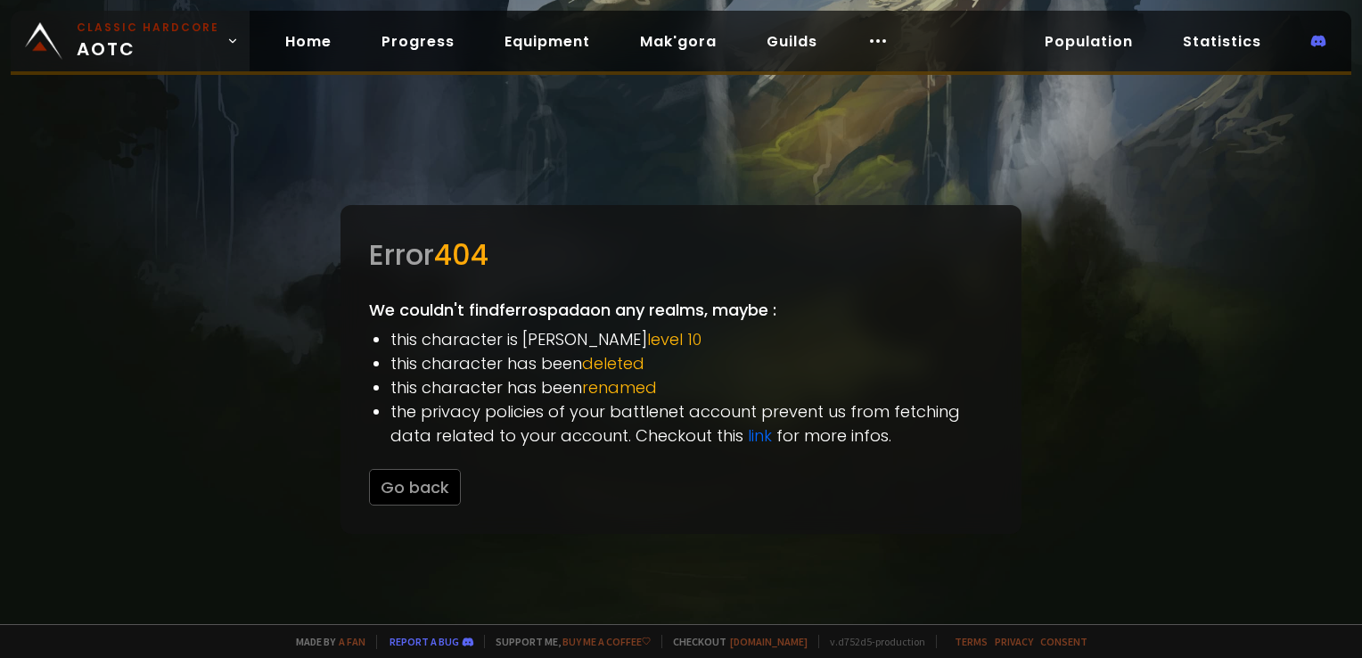
click at [141, 30] on small "Classic Hardcore" at bounding box center [148, 28] width 143 height 16
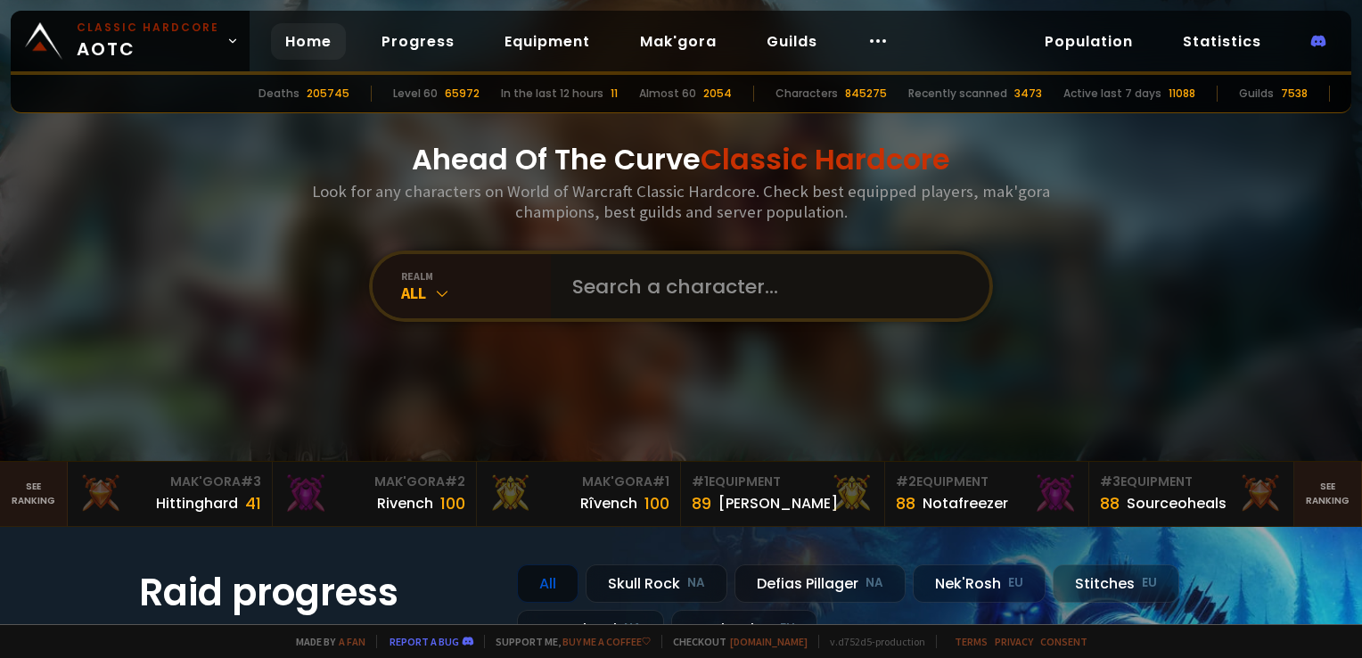
click at [693, 277] on input "text" at bounding box center [765, 286] width 406 height 64
type input "magiecarpe"
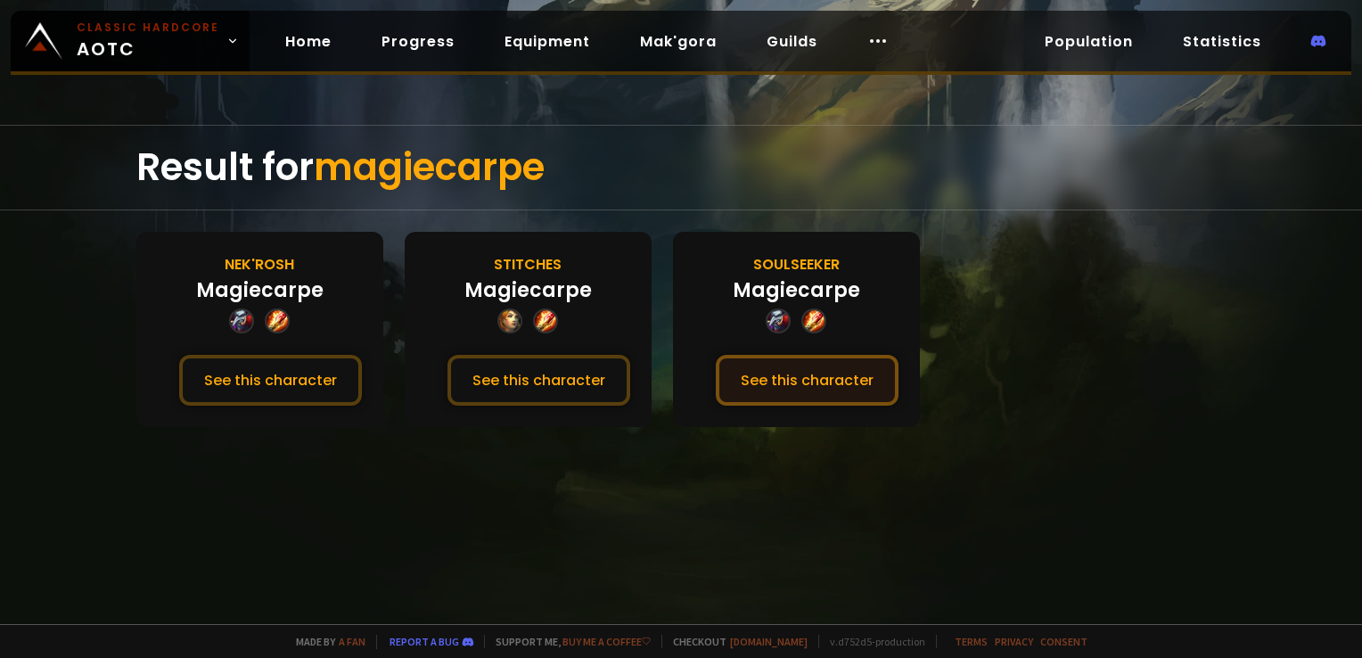
click at [784, 373] on button "See this character" at bounding box center [807, 380] width 183 height 51
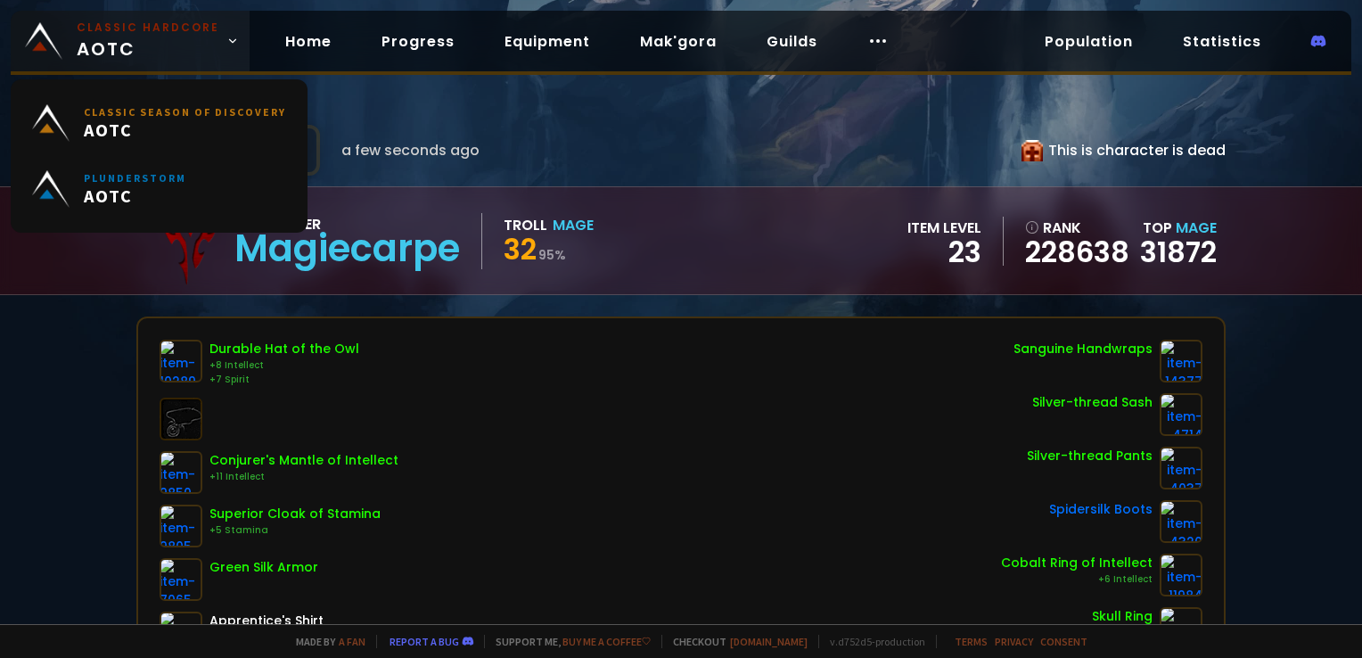
click at [189, 34] on small "Classic Hardcore" at bounding box center [148, 28] width 143 height 16
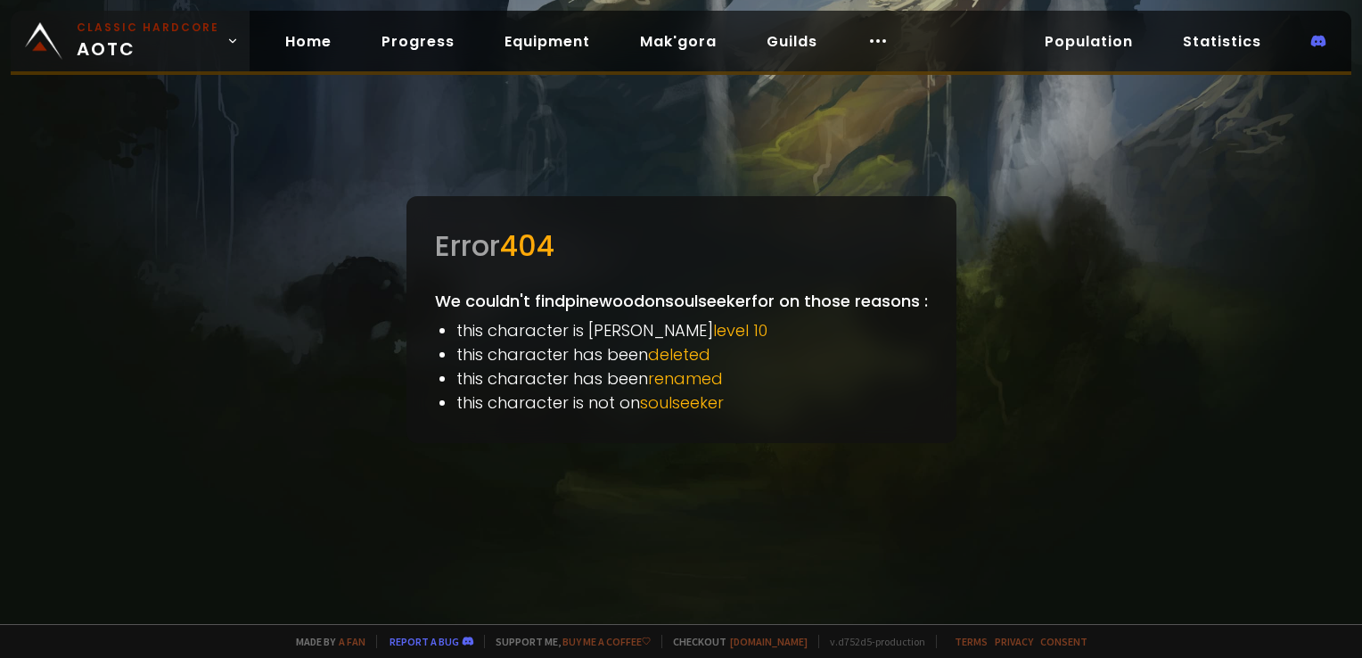
click at [160, 48] on span "Classic Hardcore AOTC" at bounding box center [148, 41] width 143 height 43
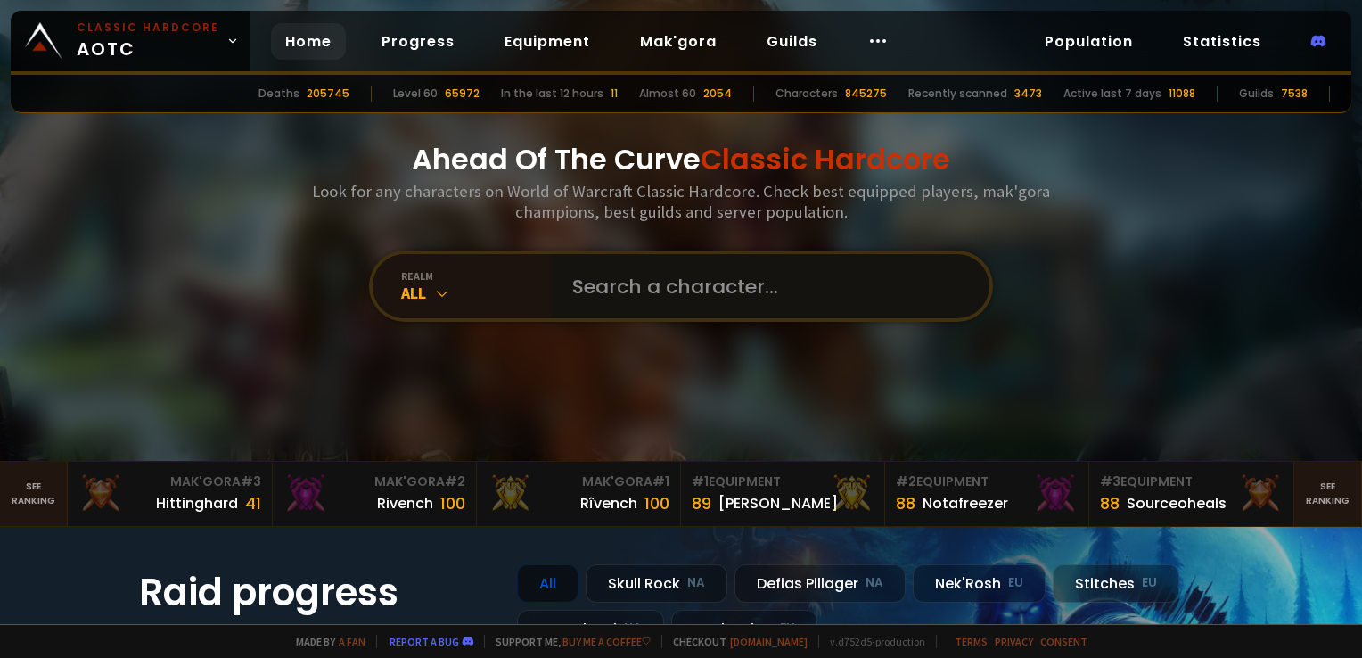
click at [635, 288] on input "text" at bounding box center [765, 286] width 406 height 64
type input "viora"
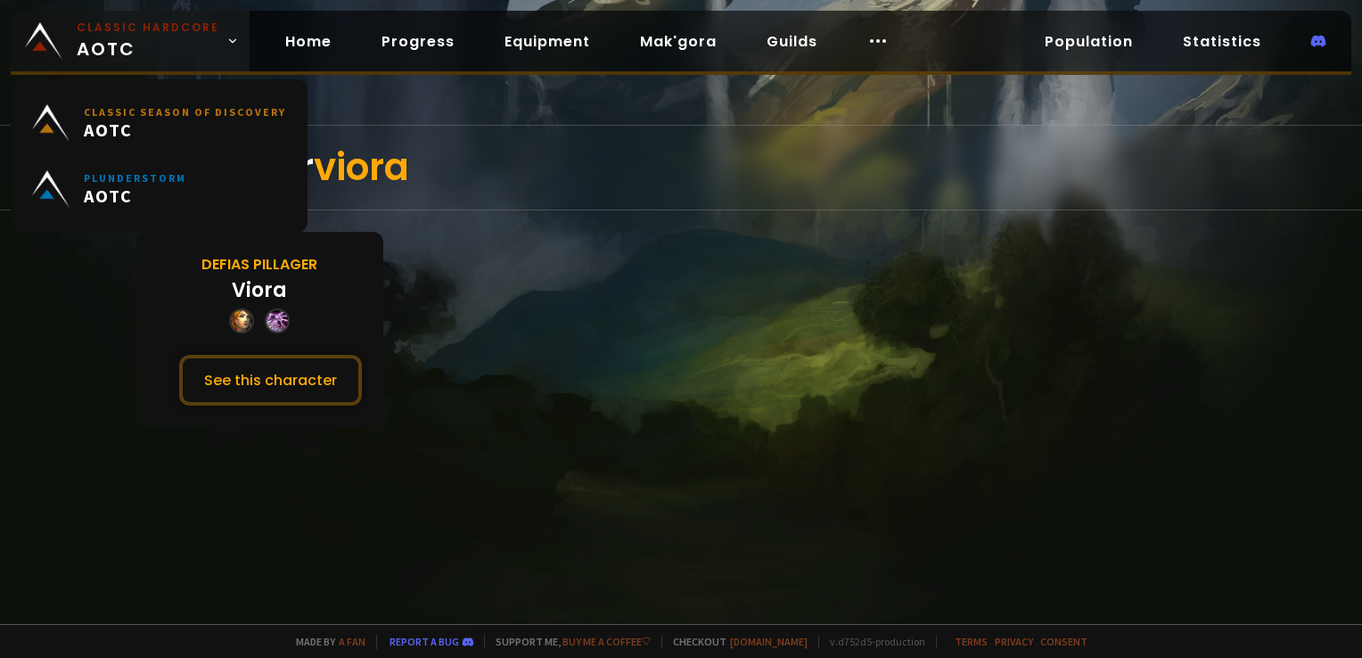
click at [167, 44] on span "Classic Hardcore AOTC" at bounding box center [148, 41] width 143 height 43
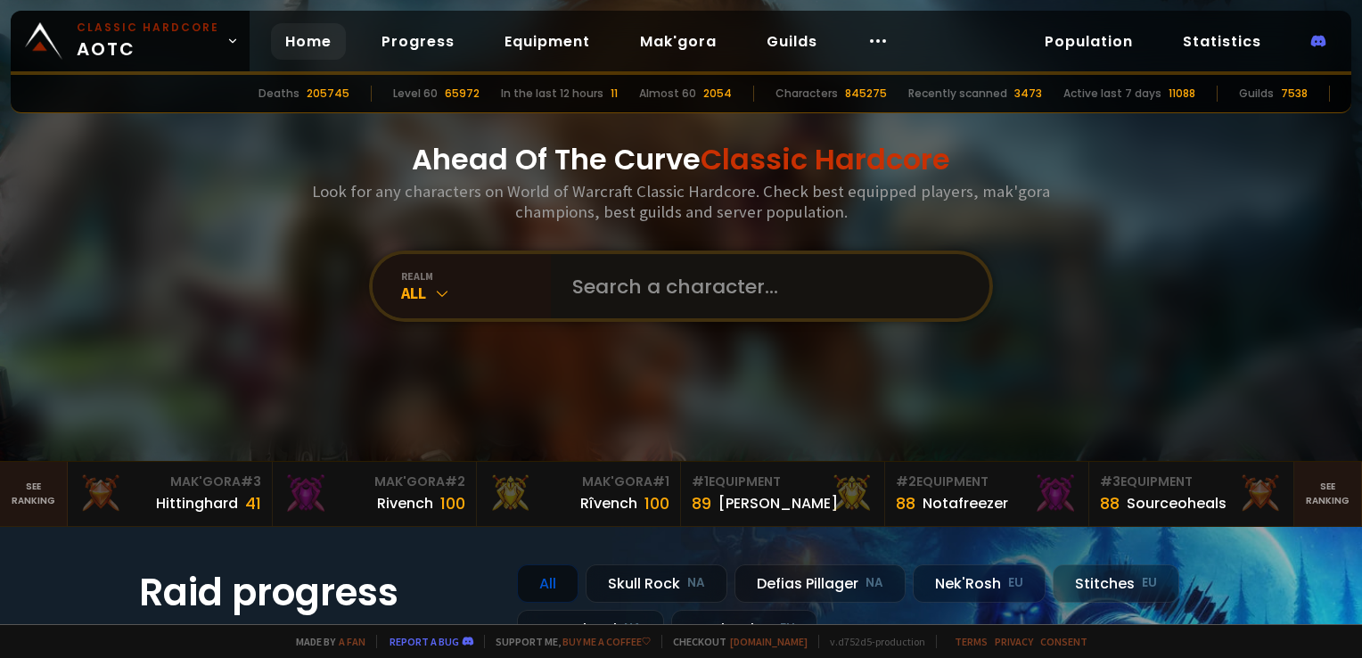
click at [657, 298] on input "text" at bounding box center [765, 286] width 406 height 64
type input "kikimage"
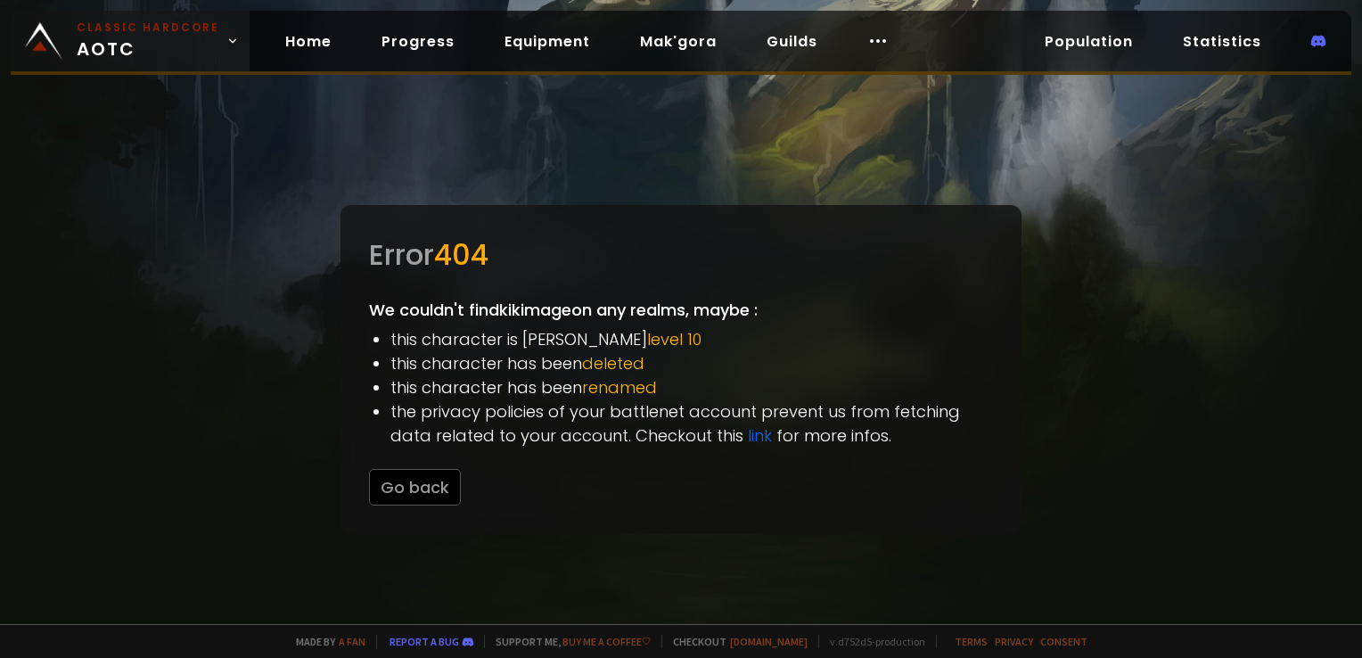
click at [145, 77] on div at bounding box center [681, 329] width 1362 height 658
click at [136, 48] on span "Classic Hardcore AOTC" at bounding box center [148, 41] width 143 height 43
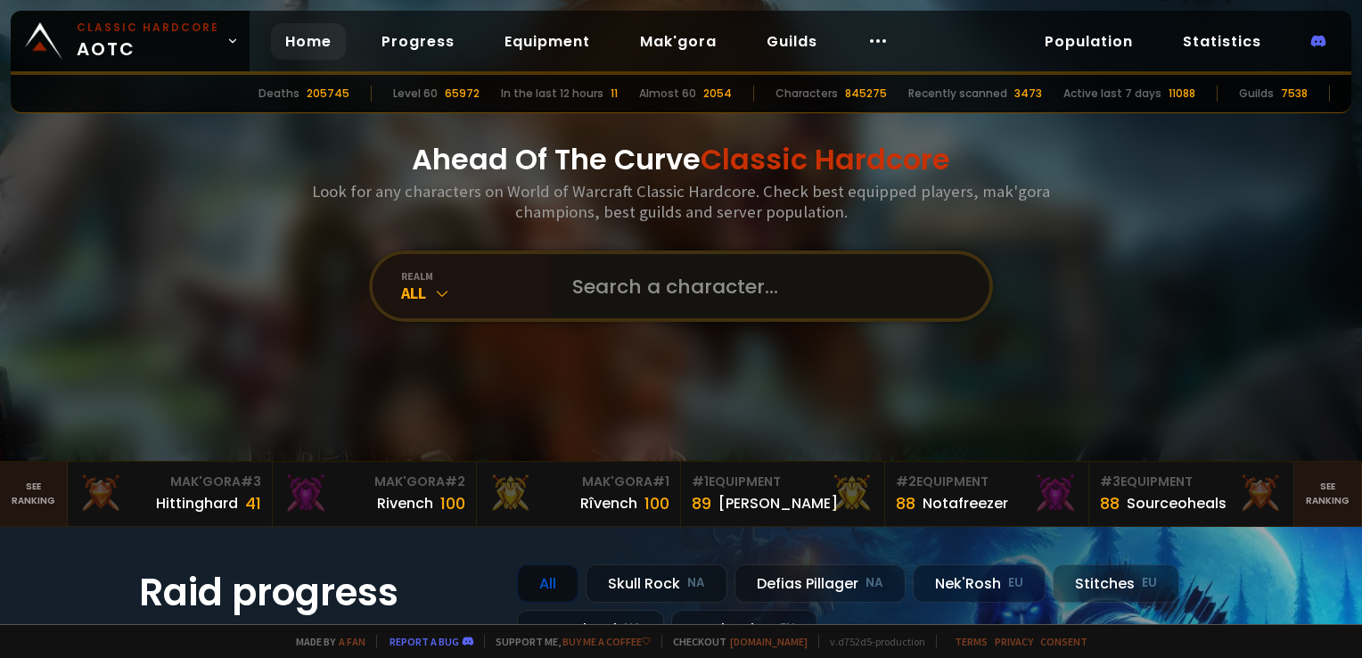
click at [645, 285] on input "text" at bounding box center [765, 286] width 406 height 64
type input "petitsilex"
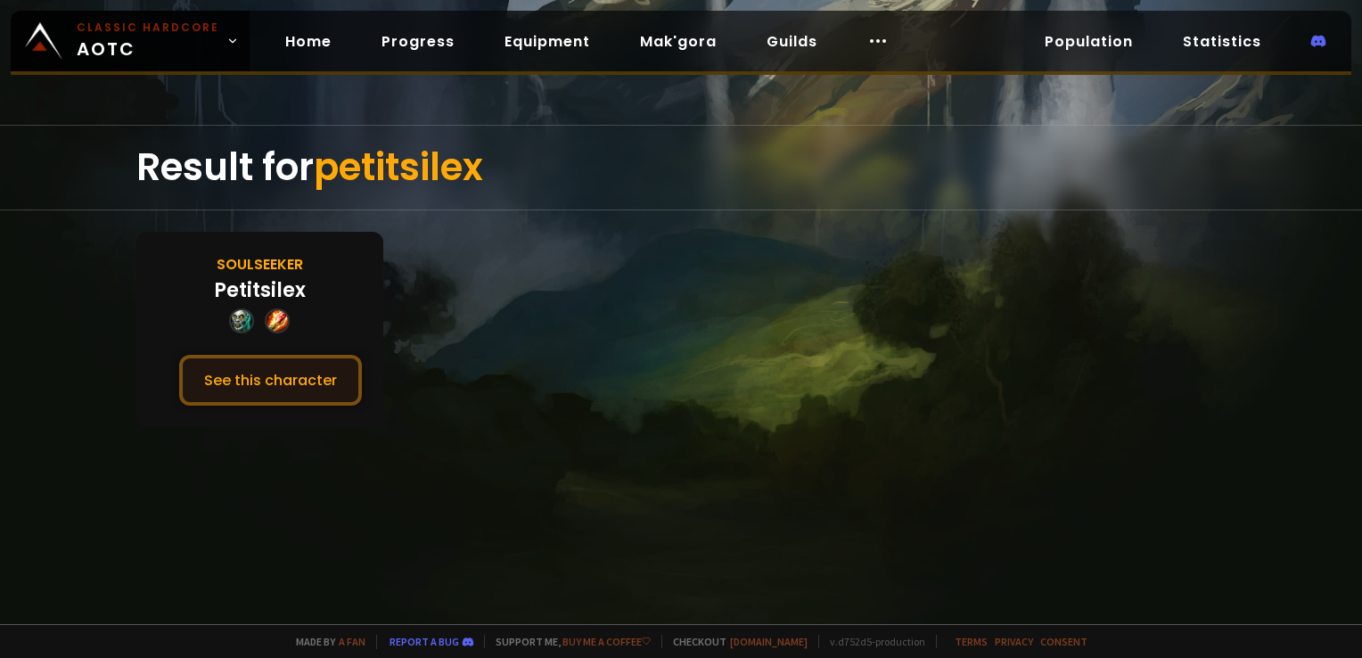
click at [220, 387] on button "See this character" at bounding box center [270, 380] width 183 height 51
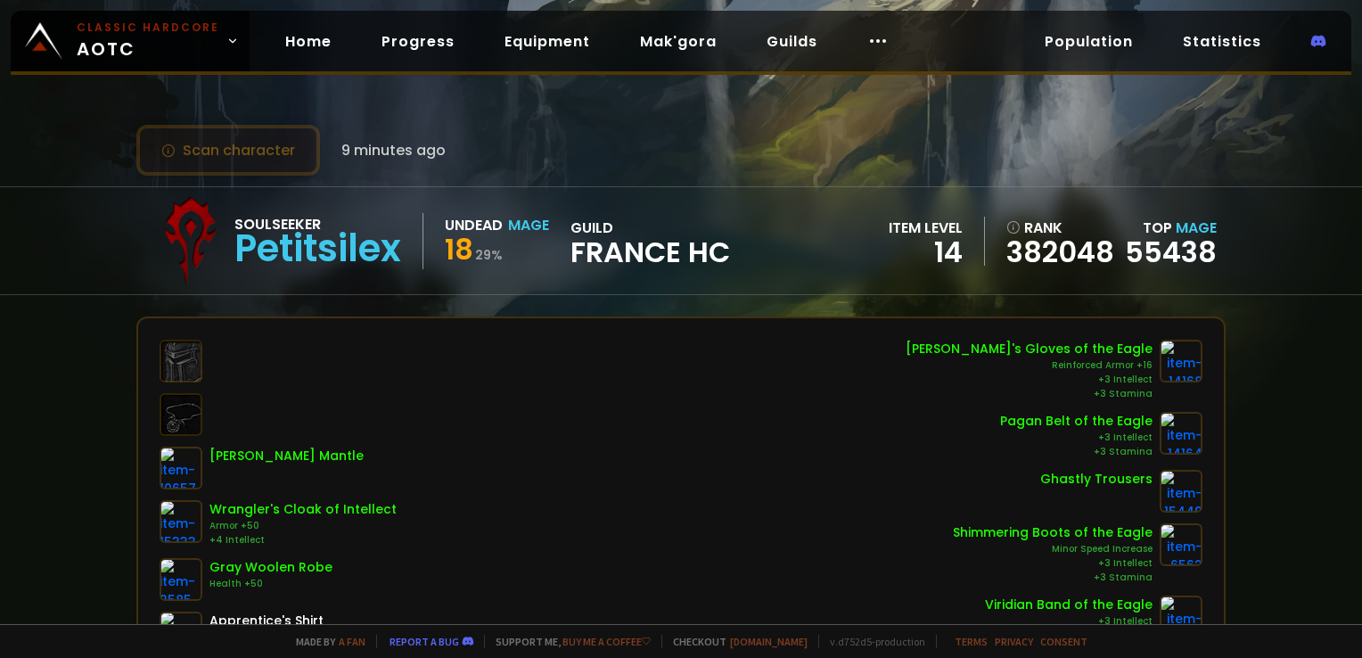
click at [250, 144] on button "Scan character" at bounding box center [228, 150] width 184 height 51
click at [256, 155] on button "Scan character" at bounding box center [228, 150] width 184 height 51
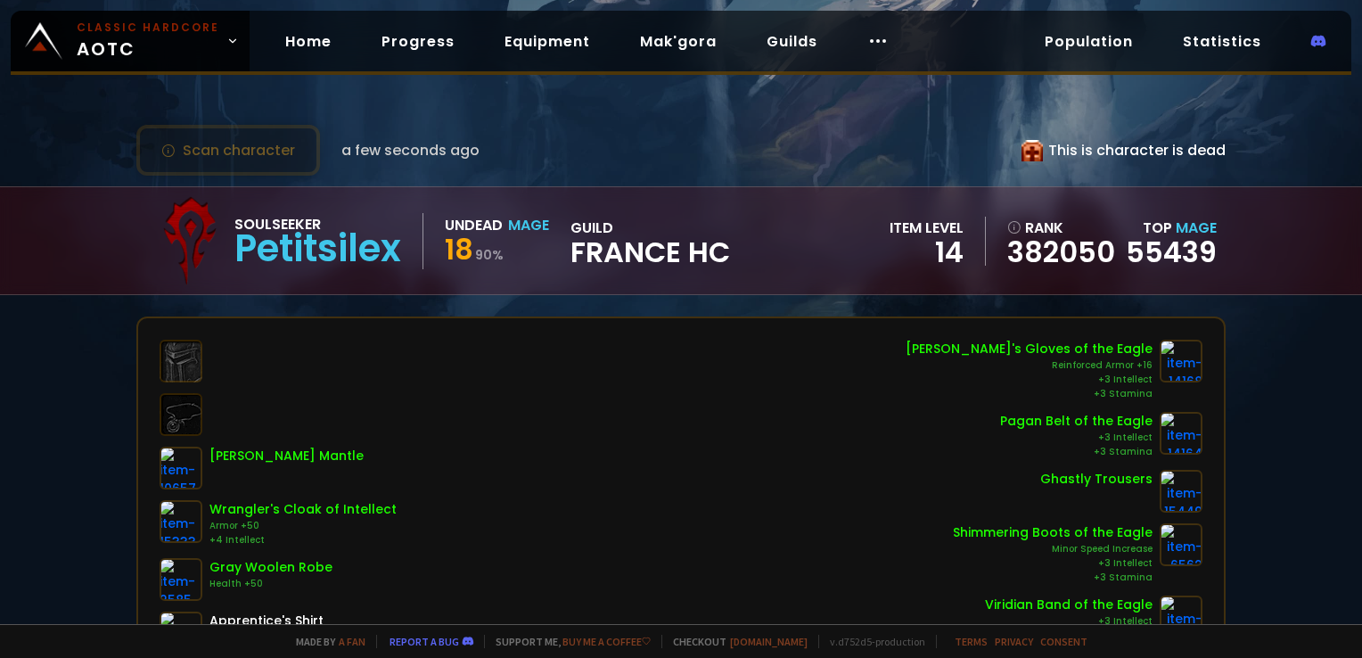
click at [649, 137] on div "Scan character a few seconds ago This is character is dead" at bounding box center [680, 150] width 1089 height 51
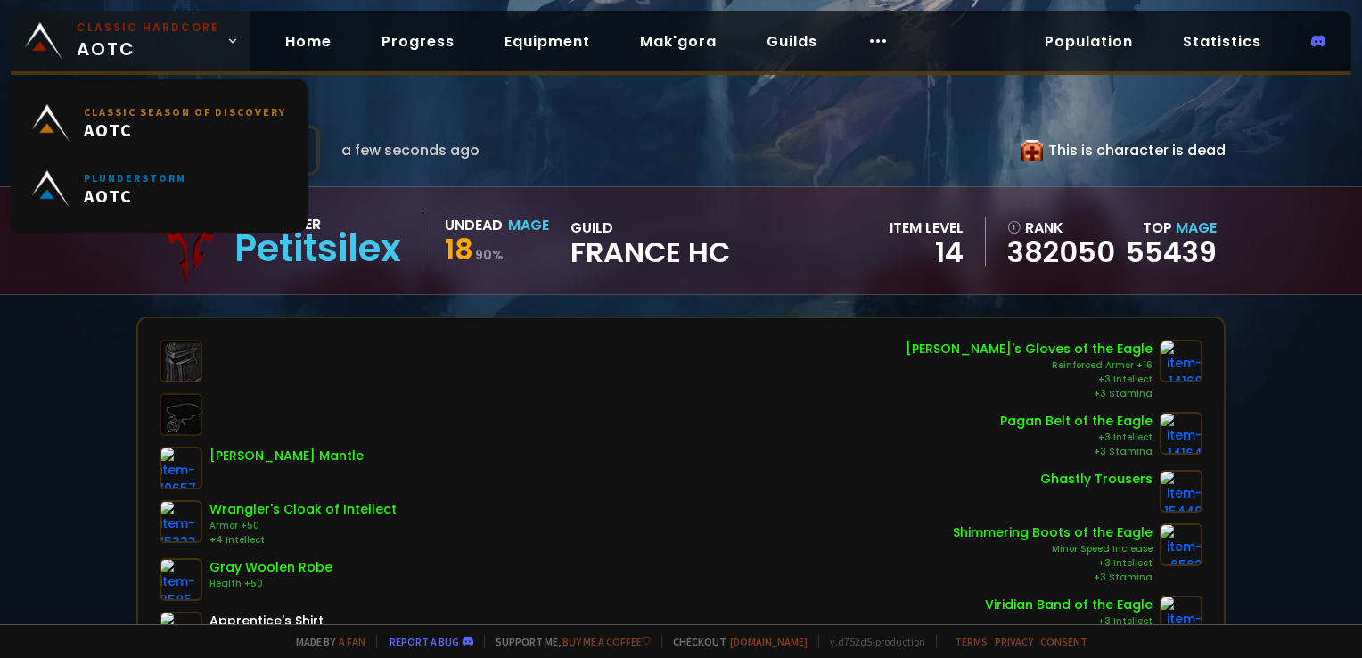
click at [215, 37] on link "Classic Hardcore AOTC" at bounding box center [130, 41] width 239 height 61
